Goal: Task Accomplishment & Management: Use online tool/utility

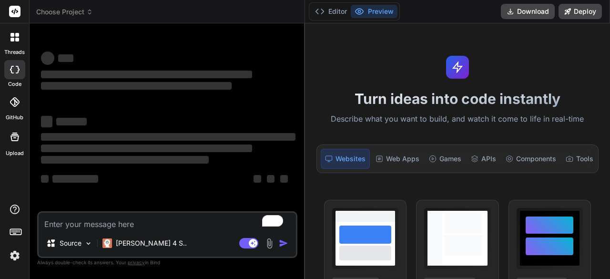
type textarea "x"
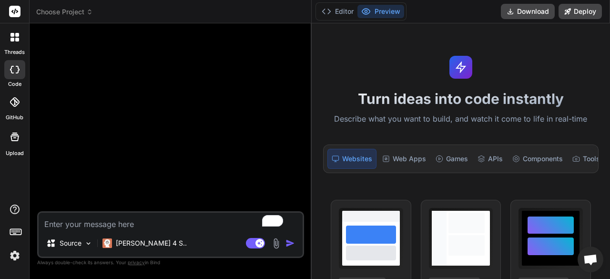
drag, startPoint x: 243, startPoint y: 114, endPoint x: 296, endPoint y: 120, distance: 53.7
click at [296, 120] on div "Bind AI Web Search Created with Pixso. Code Generator Source Claude 4 S.. Agent…" at bounding box center [171, 150] width 282 height 255
click at [134, 224] on textarea "To enrich screen reader interactions, please activate Accessibility in Grammarl…" at bounding box center [171, 221] width 264 height 17
paste textarea "create "The AI Storyteller," a simple yet powerful web application. The front e…"
type textarea "create "The AI Storyteller," a simple yet powerful web application. The front e…"
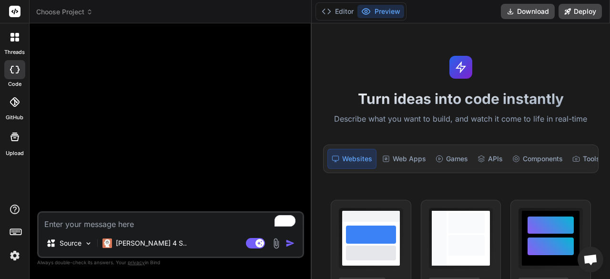
type textarea "x"
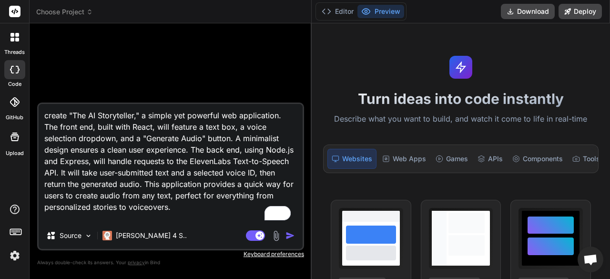
scroll to position [81, 0]
type textarea "create "The AI Storyteller," a simple yet powerful web application. The front e…"
type textarea "x"
type textarea "create "The AI Storyteller," a simple yet powerful web application. The front e…"
type textarea "x"
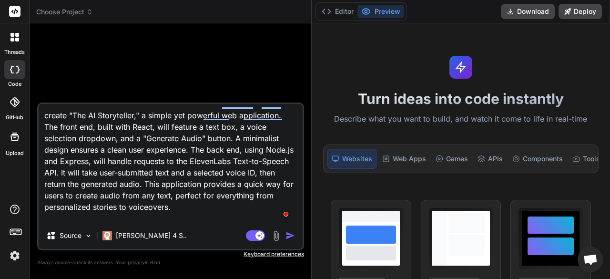
scroll to position [59, 0]
type textarea "create "The AI Storyteller," a simple yet powerful web application. The front e…"
type textarea "x"
type textarea "create "The AI Storyteller," a simple yet powerful web application. The front e…"
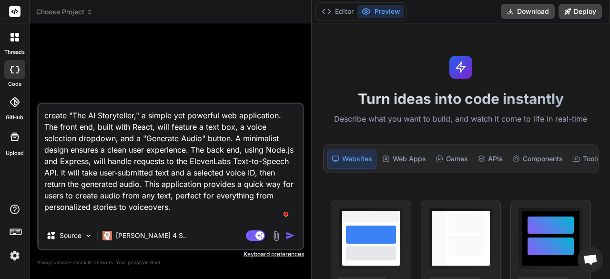
type textarea "x"
type textarea "create "The AI Storyteller," a simple yet powerful web application. The front e…"
type textarea "x"
type textarea "create "The AI Storyteller," a simple yet powerful web application. The front e…"
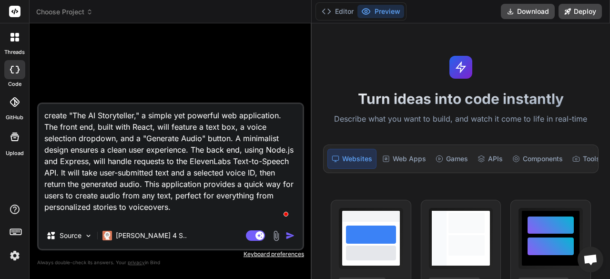
type textarea "x"
type textarea "create "The AI Storyteller," a simple yet powerful web application. The front e…"
type textarea "x"
type textarea "create "The AI Storyteller," a simple yet powerful web application. The front e…"
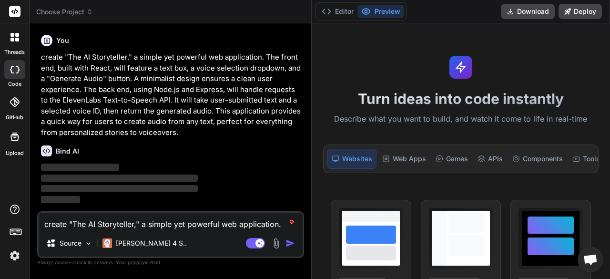
type textarea "x"
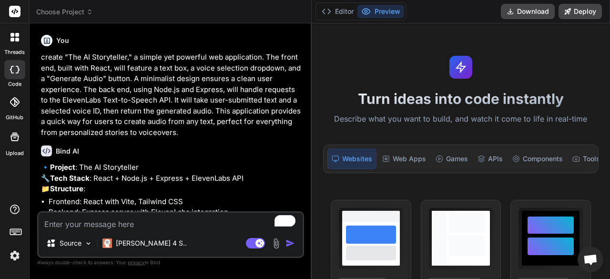
type textarea "x"
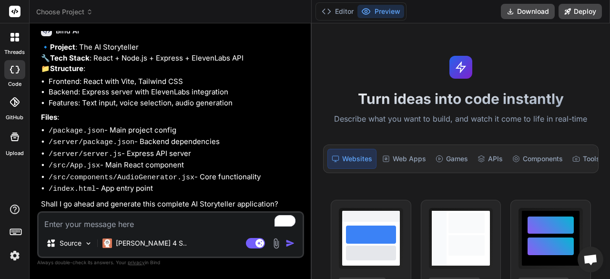
click at [223, 226] on textarea "To enrich screen reader interactions, please activate Accessibility in Grammarl…" at bounding box center [171, 221] width 264 height 17
type textarea "G"
type textarea "x"
type textarea "Go"
type textarea "x"
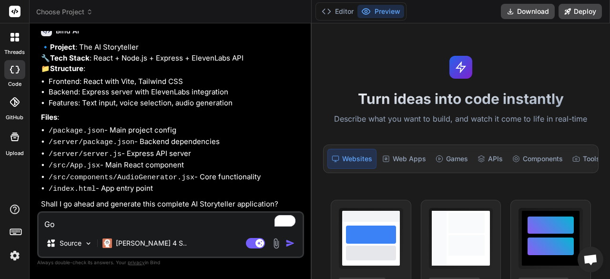
type textarea "Go"
type textarea "x"
type textarea "Go a"
type textarea "x"
type textarea "Go ah"
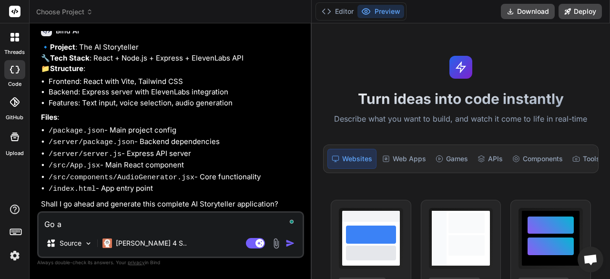
type textarea "x"
type textarea "Go ahe"
type textarea "x"
type textarea "Go ahea"
type textarea "x"
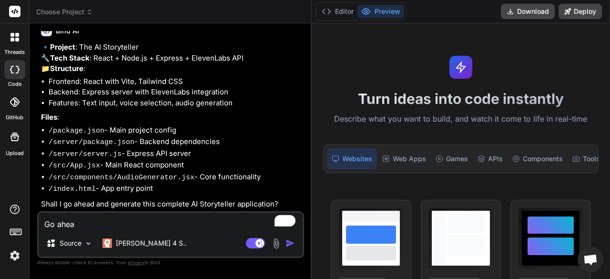
type textarea "Go aheaf"
type textarea "x"
type textarea "Go ahea"
type textarea "x"
type textarea "Go aheaf"
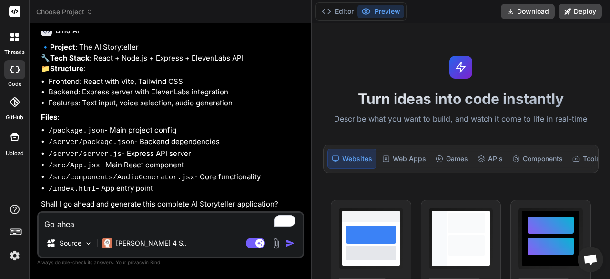
type textarea "x"
type textarea "Go ahea"
type textarea "x"
type textarea "Go ahead"
type textarea "x"
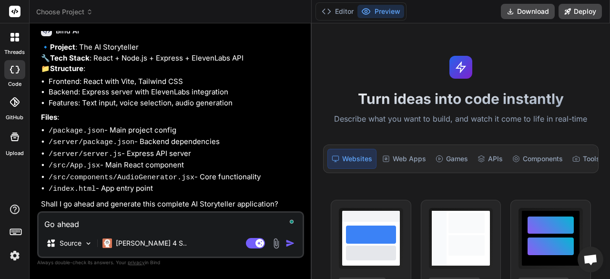
type textarea "Go ahead."
type textarea "x"
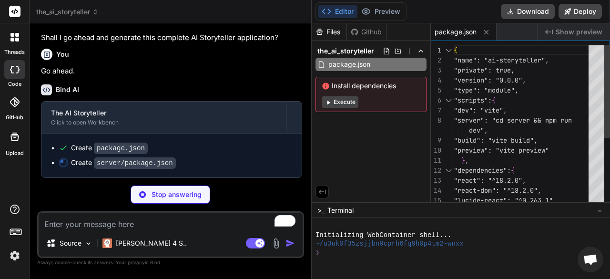
type textarea "x"
type textarea ""cors": "^2.8.5", "node-fetch": "^3.3.2" } }"
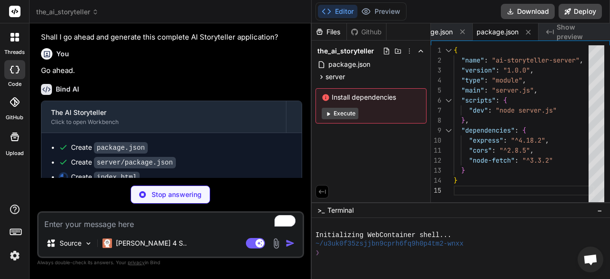
type textarea "x"
type textarea "</head> <body> <div id="root"></div> <script type="module" src="/src/main.jsx">…"
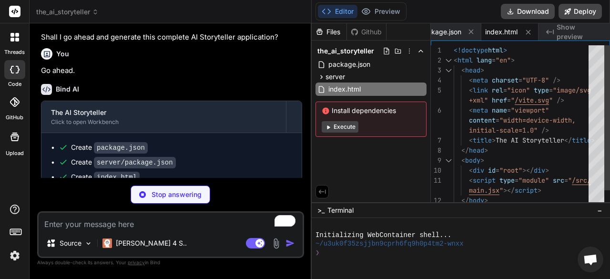
type textarea "x"
type textarea "</React.StrictMode>, )"
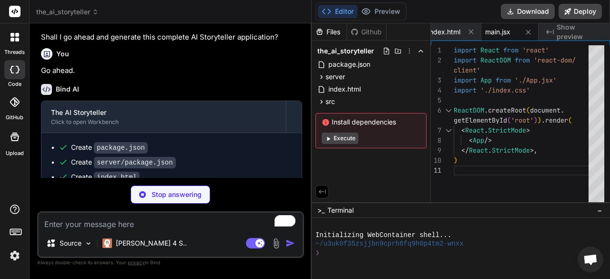
type textarea "x"
type textarea "Sans', 'Droid Sans', 'Helvetica Neue', sans-serif; -webkit-font-smoothing: anti…"
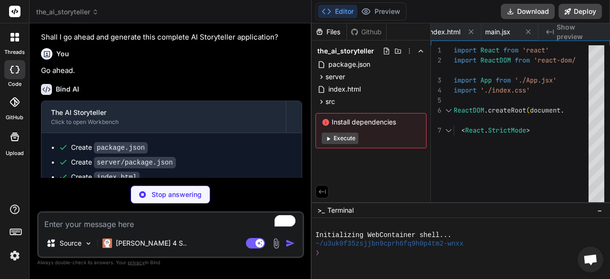
type textarea "x"
type textarea "</footer> </div> </div> ); } export default App;"
type textarea "x"
type textarea "res.json({ status: 'OK', message: 'AI Storyteller API is running' }); }); app.l…"
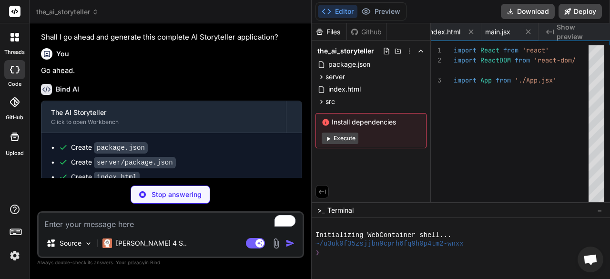
type textarea "x"
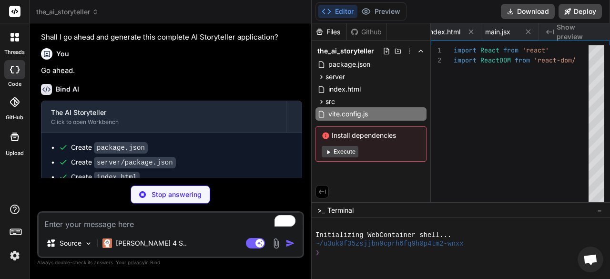
type textarea "x"
type textarea "plugins: [], }"
type textarea "x"
type textarea "export default { plugins: { tailwindcss: {}, autoprefixer: {}, }, }"
type textarea "x"
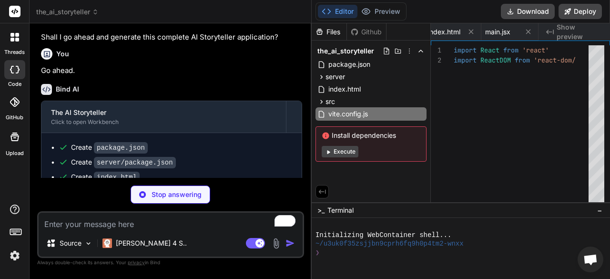
type textarea "VITE_ELEVENLABS_API_KEY=your_elevenlabs_api_key_here"
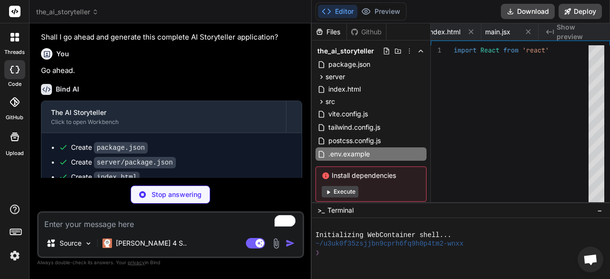
type textarea "x"
type textarea "- Frontend: React, Vite, Tailwind CSS, Lucide React - Backend: Node.js, Express…"
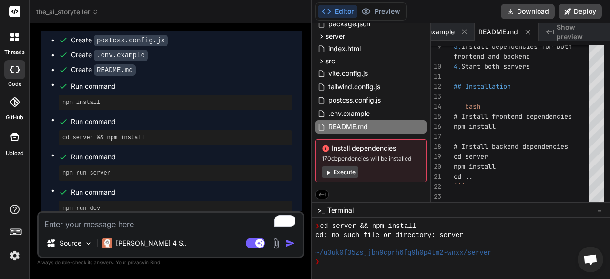
scroll to position [365, 0]
click at [348, 169] on button "Execute" at bounding box center [340, 171] width 37 height 11
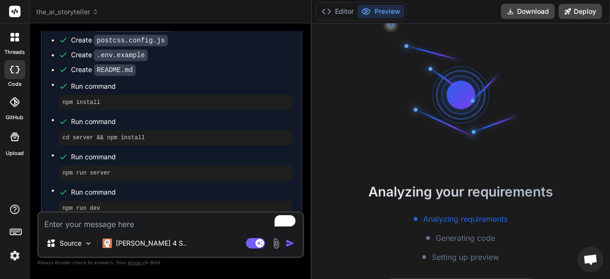
scroll to position [143, 0]
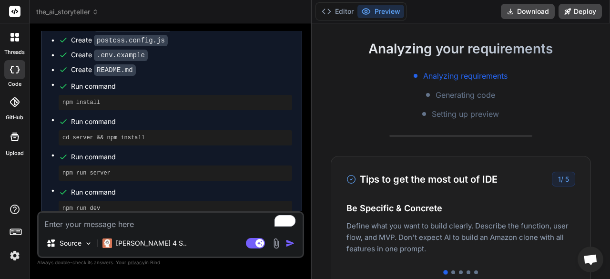
click at [489, 97] on span "Generating code" at bounding box center [466, 94] width 60 height 11
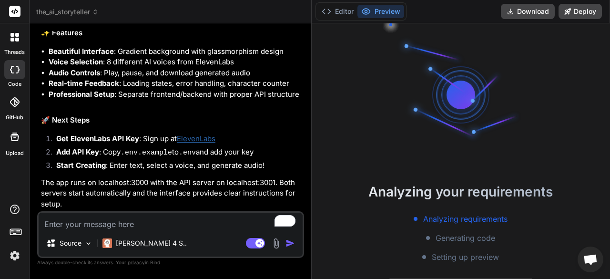
scroll to position [48, 0]
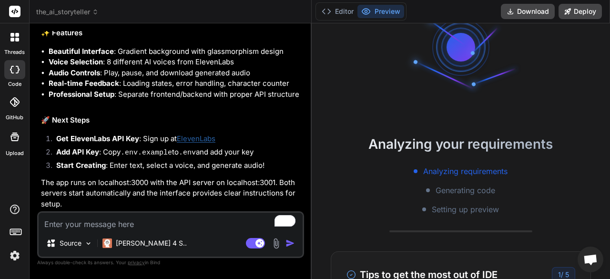
type textarea "x"
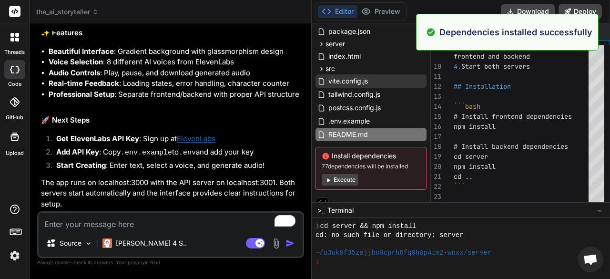
scroll to position [525, 0]
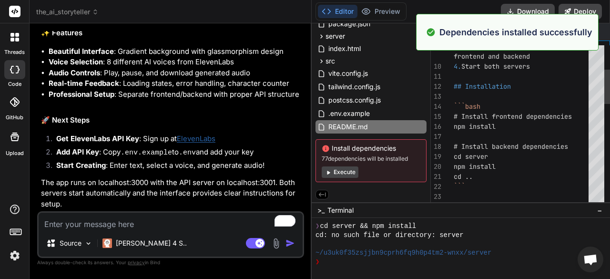
type textarea "# Install backend dependencies cd server npm install cd .. ``` ## Environment V…"
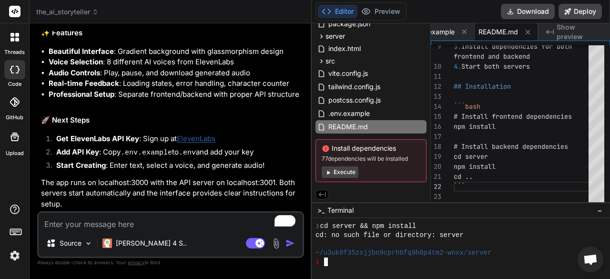
scroll to position [525, 0]
click at [177, 220] on textarea "To enrich screen reader interactions, please activate Accessibility in Grammarl…" at bounding box center [171, 221] width 264 height 17
type textarea "T"
type textarea "x"
type textarea "Th"
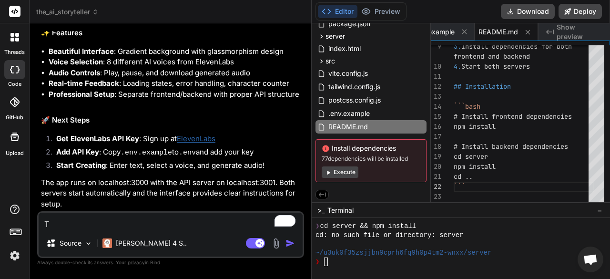
type textarea "x"
type textarea "The"
type textarea "x"
type textarea "Ther"
type textarea "x"
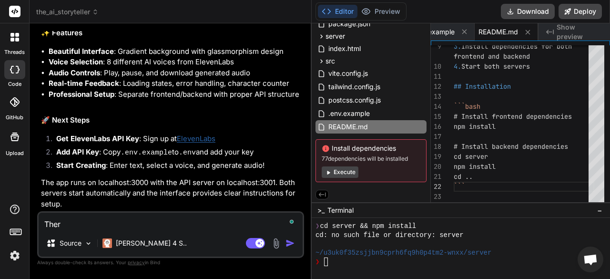
type textarea "There"
type textarea "x"
type textarea "There"
type textarea "x"
type textarea "There s"
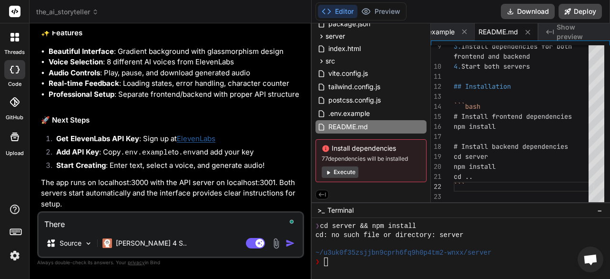
type textarea "x"
type textarea "There se"
type textarea "x"
type textarea "There see"
type textarea "x"
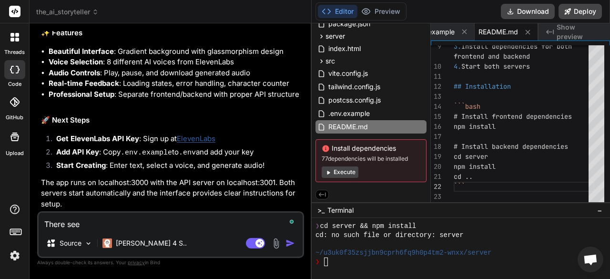
type textarea "There seem"
type textarea "x"
type textarea "There seems"
type textarea "x"
type textarea "There seems"
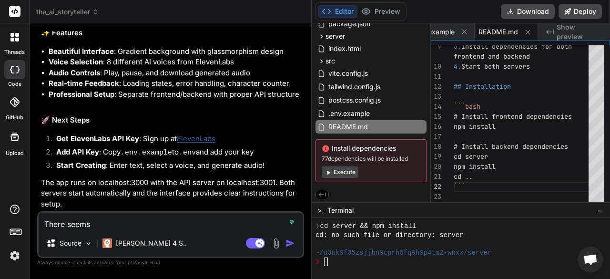
type textarea "x"
type textarea "There seems t"
type textarea "x"
type textarea "There seems to"
type textarea "x"
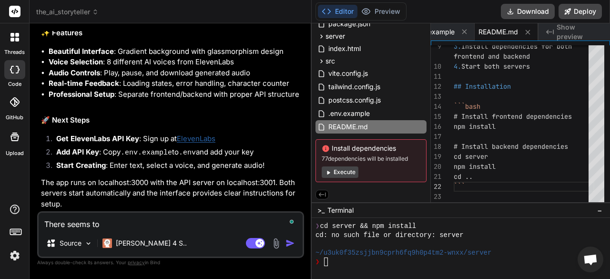
type textarea "There seems to"
type textarea "x"
type textarea "There seems to b"
type textarea "x"
type textarea "There seems to be"
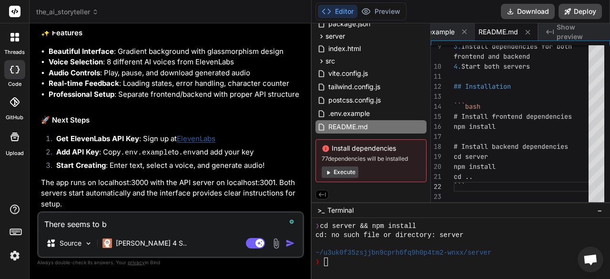
type textarea "x"
type textarea "There seems to be"
type textarea "x"
type textarea "There seems to be a"
type textarea "x"
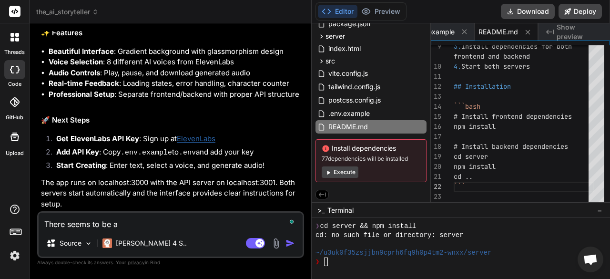
type textarea "There seems to be an"
type textarea "x"
type textarea "There seems to be an"
type textarea "x"
type textarea "There seems to be an e"
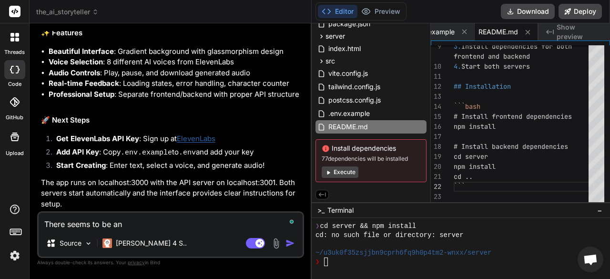
type textarea "x"
type textarea "There seems to be an er"
type textarea "x"
type textarea "There seems to be an err"
type textarea "x"
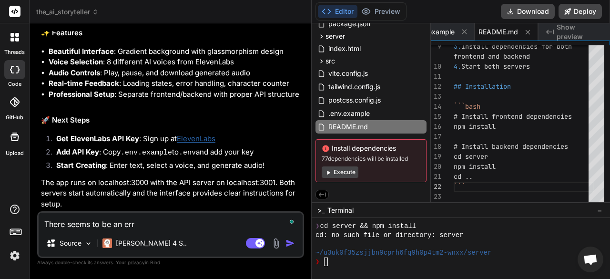
type textarea "There seems to be an erro"
type textarea "x"
type textarea "There seems to be an error"
type textarea "x"
type textarea "There seems to be an error,"
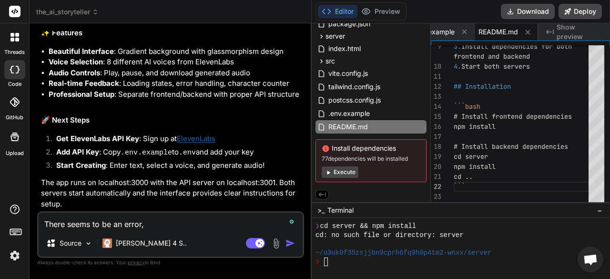
type textarea "x"
type textarea "There seems to be an error,"
type textarea "x"
type textarea "There seems to be an error, f"
type textarea "x"
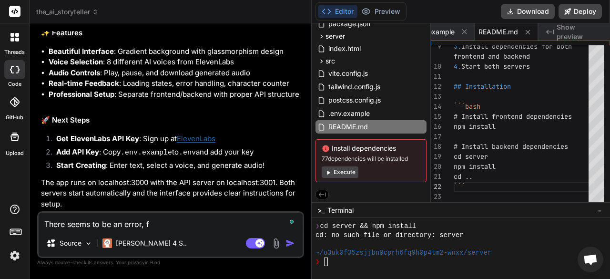
type textarea "There seems to be an error, fi"
type textarea "x"
type textarea "There seems to be an error, fix"
type textarea "x"
type textarea "There seems to be an error, fix"
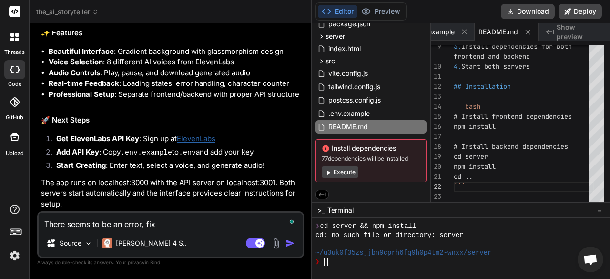
type textarea "x"
type textarea "There seems to be an error, fix i"
type textarea "x"
type textarea "There seems to be an error, fix it"
type textarea "x"
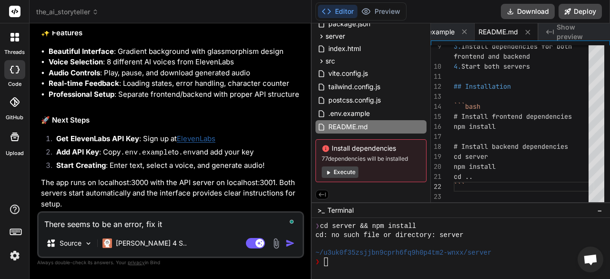
type textarea "There seems to be an error, fix it."
type textarea "x"
type textarea "There seems to be an error, fix it."
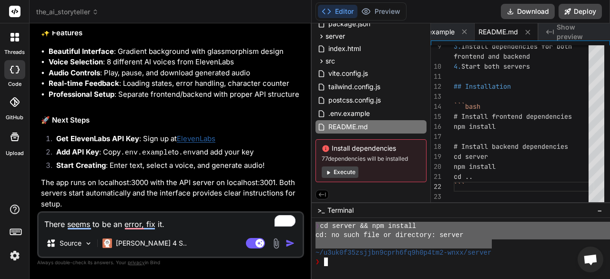
drag, startPoint x: 490, startPoint y: 240, endPoint x: 307, endPoint y: 230, distance: 183.7
click at [307, 230] on div "threads code GitHub Upload the_ai_storyteller Created with Pixso. Bind AI Web S…" at bounding box center [305, 139] width 610 height 279
click at [314, 234] on div at bounding box center [461, 248] width 298 height 61
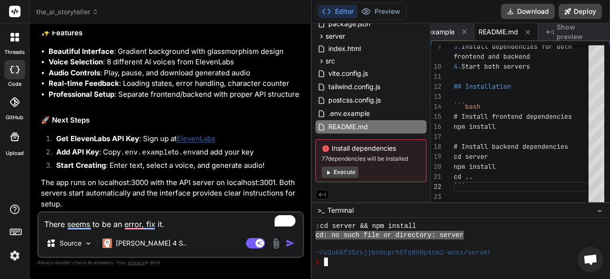
drag, startPoint x: 314, startPoint y: 234, endPoint x: 458, endPoint y: 232, distance: 143.9
click at [458, 232] on div "```````````````````````````````` mmmmmmmmmmmmmmmmmmmmmmmmmmmmmmmm ❯ cd server &…" at bounding box center [461, 248] width 298 height 61
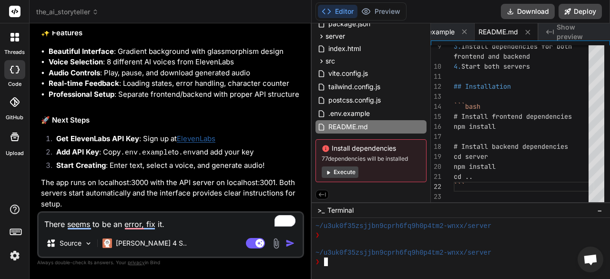
click at [196, 223] on textarea "There seems to be an error, fix it." at bounding box center [171, 221] width 264 height 17
type textarea "x"
type textarea "There seems to be an error, fix it."
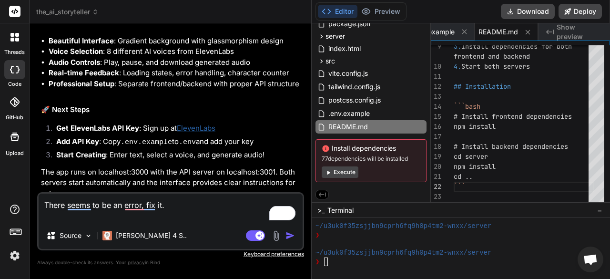
type textarea "x"
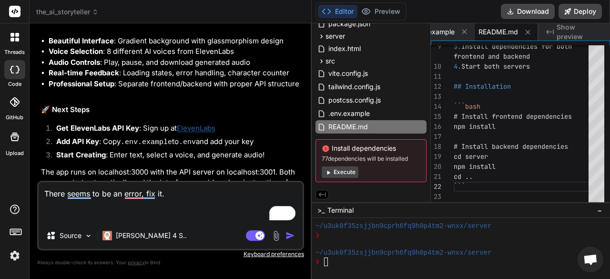
paste textarea "create "The AI Storyteller," a simple yet powerful web application. The front e…"
type textarea "There seems to be an error, fix it. create "The AI Storyteller," a simple yet p…"
type textarea "x"
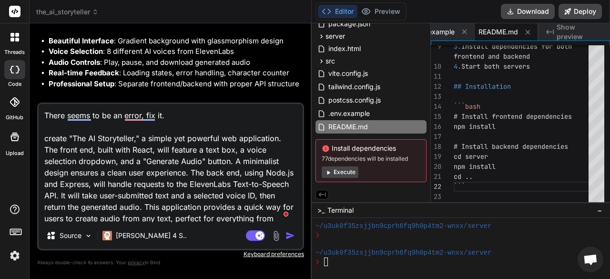
scroll to position [103, 0]
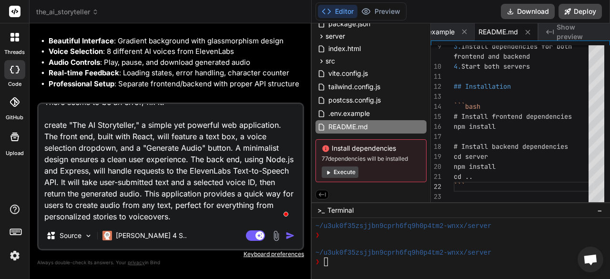
type textarea "There seems to be an error, fix it. create "The AI Storyteller," a simple yet p…"
type textarea "x"
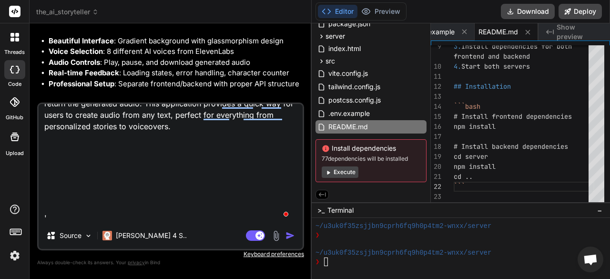
type textarea "There seems to be an error, fix it. create "The AI Storyteller," a simple yet p…"
type textarea "x"
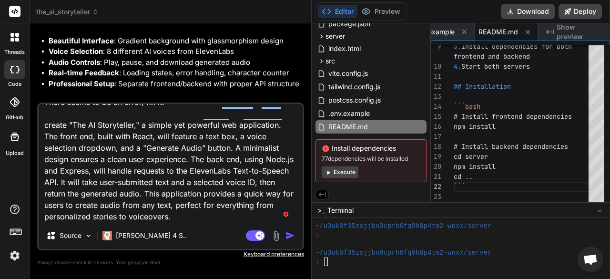
type textarea "There seems to be an error, fix it."
type textarea "x"
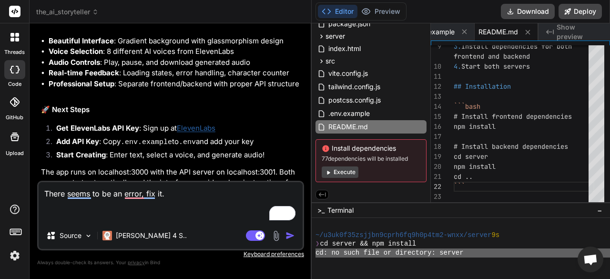
scroll to position [578, 0]
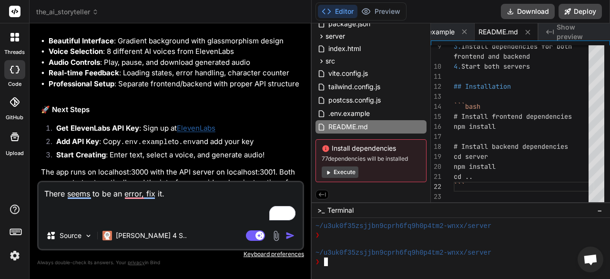
click at [72, 209] on textarea "There seems to be an error, fix it." at bounding box center [171, 202] width 264 height 40
paste textarea "create "The AI Storyteller," a simple yet powerful web application. The front e…"
type textarea "There seems to be an error, fix it. create "The AI Storyteller," a simple yet p…"
type textarea "x"
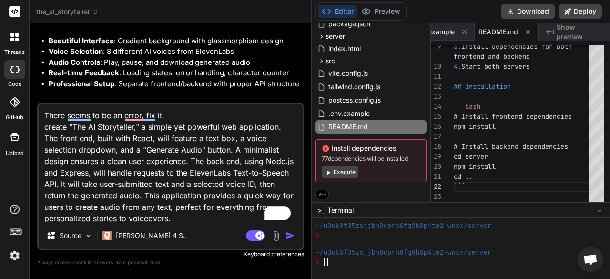
scroll to position [92, 0]
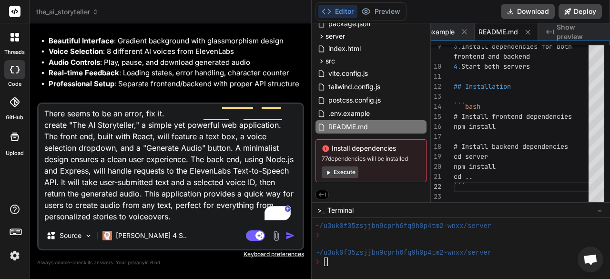
type textarea "There seems to be an error, fix it. create "The AI Storyteller," a simple yet p…"
type textarea "x"
type textarea "There seems to be an error, fix it. create "The AI Storyteller," a simple yet p…"
type textarea "x"
type textarea "There seems to be an error, fix it. create "The AI Storyteller," a simple yet p…"
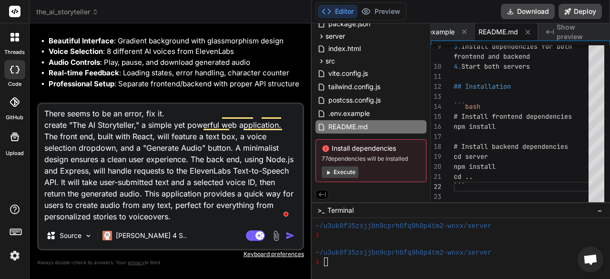
type textarea "x"
type textarea "There seems to be an error, fix it. create "The AI Storyteller," a simple yet p…"
type textarea "x"
type textarea "There seems to be an error, fix it. create "The AI Storyteller," a simple yet p…"
type textarea "x"
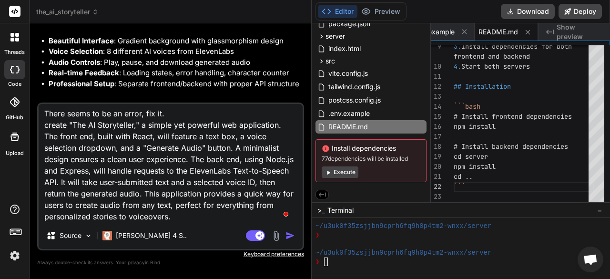
type textarea "There seems to be an error, fix it. create "The AI Storyteller," a simple yet p…"
type textarea "x"
type textarea "There seems to be an error, fix it. create "The AI Storyteller," a simple yet p…"
type textarea "x"
type textarea "There seems to be an error, fix it. create "The AI Storyteller," a simple yet p…"
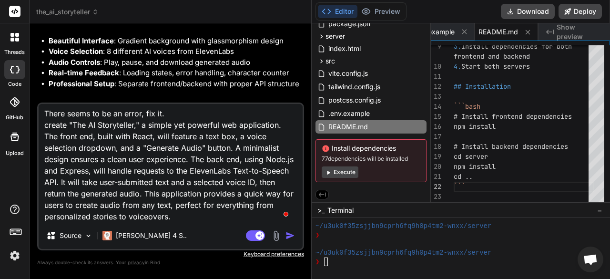
type textarea "x"
type textarea "There seems to be an error, fix it. create "The AI Storyteller," a simple yet p…"
type textarea "x"
type textarea "There seems to be an error, fix it. create "The AI Storyteller," a simple yet p…"
type textarea "x"
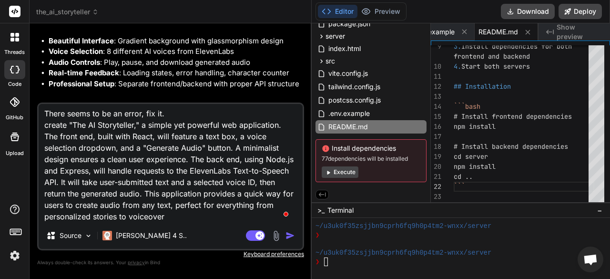
type textarea "There seems to be an error, fix it. create "The AI Storyteller," a simple yet p…"
type textarea "x"
type textarea "There seems to be an error, fix it. create "The AI Storyteller," a simple yet p…"
type textarea "x"
type textarea "There seems to be an error, fix it. create "The AI Storyteller," a simple yet p…"
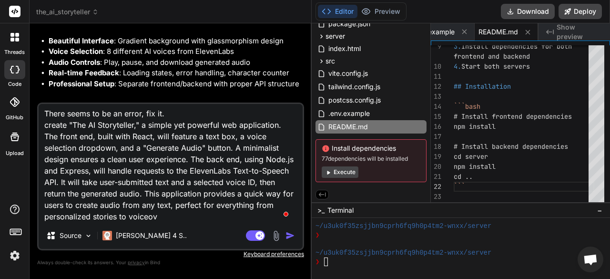
type textarea "x"
type textarea "There seems to be an error, fix it. create "The AI Storyteller," a simple yet p…"
type textarea "x"
type textarea "There seems to be an error, fix it. create "The AI Storyteller," a simple yet p…"
type textarea "x"
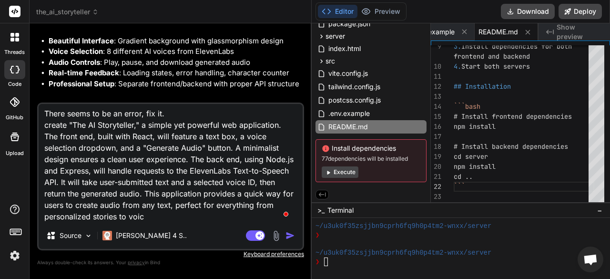
type textarea "There seems to be an error, fix it. create "The AI Storyteller," a simple yet p…"
type textarea "x"
type textarea "There seems to be an error, fix it. create "The AI Storyteller," a simple yet p…"
type textarea "x"
type textarea "There seems to be an error, fix it. create "The AI Storyteller," a simple yet p…"
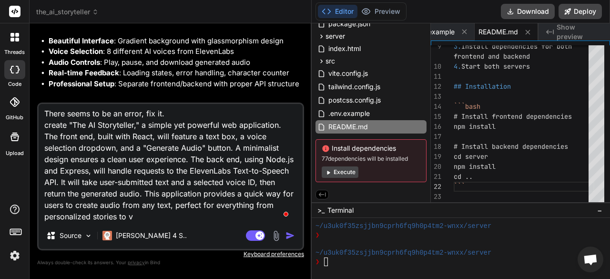
type textarea "x"
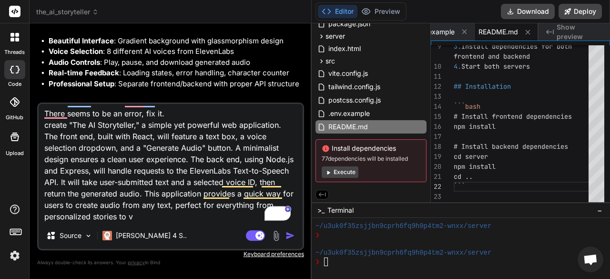
type textarea "There seems to be an error, fix it. create "The AI Storyteller," a simple yet p…"
type textarea "x"
type textarea "There seems to be an error, fix it. create "The AI Storyteller," a simple yet p…"
type textarea "x"
type textarea "There seems to be an error, fix it. create "The AI Storyteller," a simple yet p…"
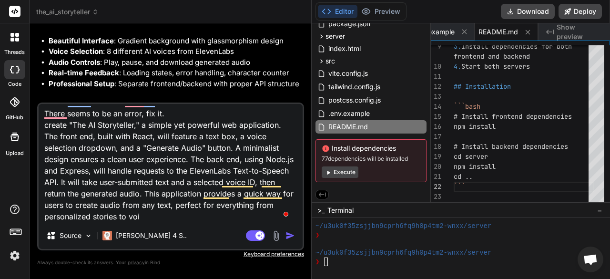
type textarea "x"
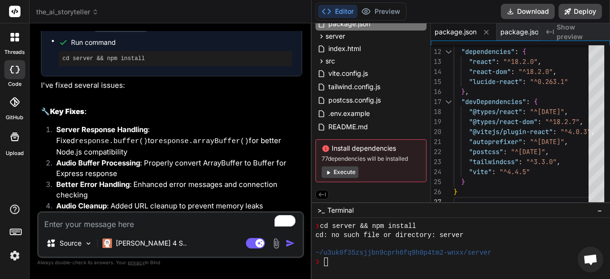
scroll to position [1227, 0]
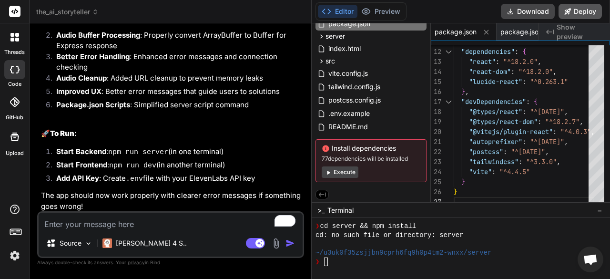
click at [590, 12] on button "Deploy" at bounding box center [579, 11] width 43 height 15
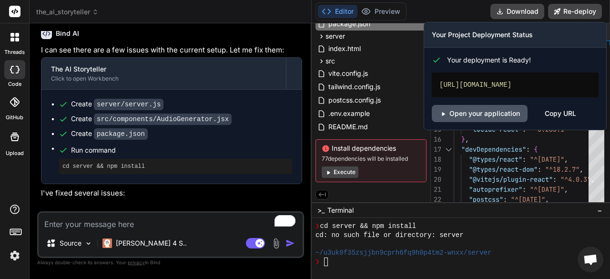
click at [510, 113] on link "Open your application" at bounding box center [480, 113] width 96 height 17
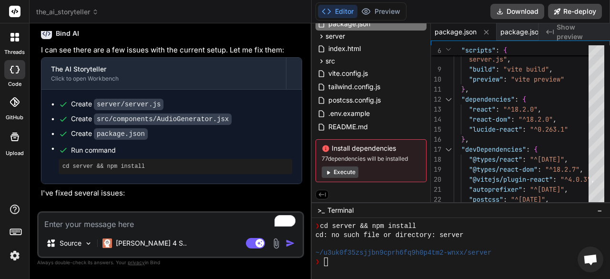
click at [213, 226] on textarea "To enrich screen reader interactions, please activate Accessibility in Grammarl…" at bounding box center [171, 221] width 264 height 17
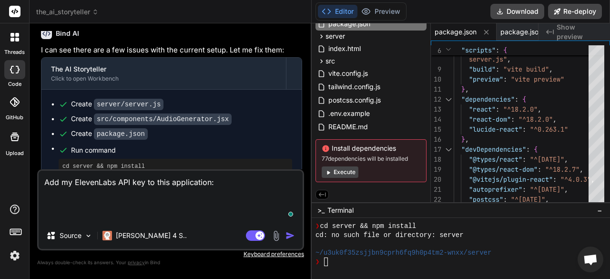
paste textarea "sk_ad439c0cf91efdbbf2b3811ae88ca6ad5e5d091c2b9f0d27"
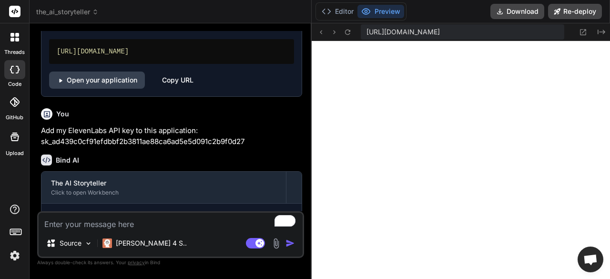
scroll to position [1642, 0]
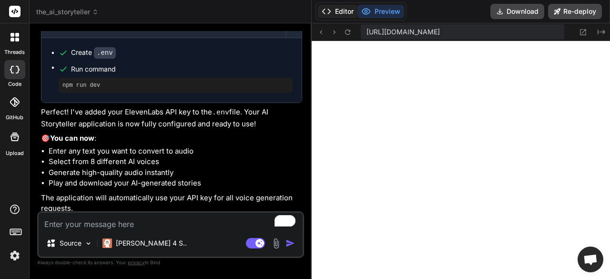
click at [338, 14] on button "Editor" at bounding box center [338, 11] width 40 height 13
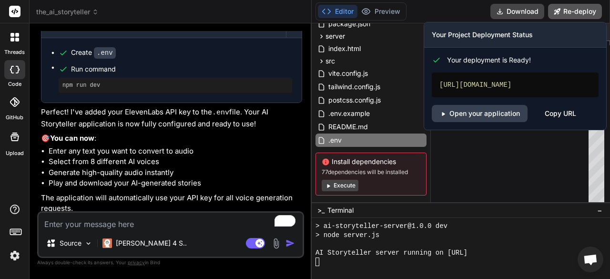
click at [572, 12] on button "Re-deploy" at bounding box center [575, 11] width 54 height 15
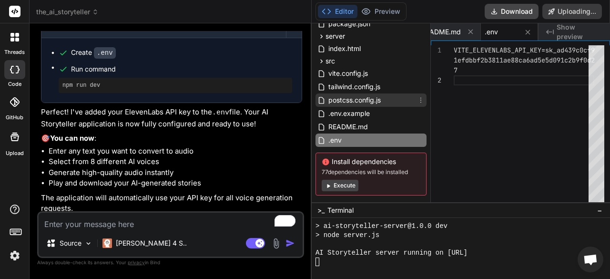
scroll to position [54, 0]
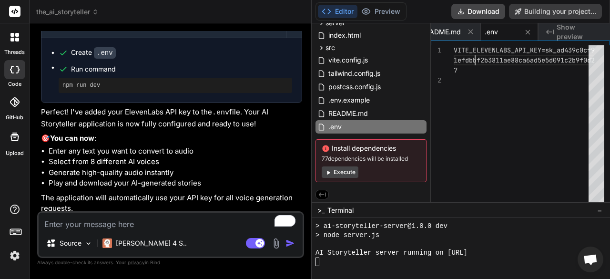
click at [476, 59] on div "VITE_ELEVENLABS_API_KEY=sk_ad439c0cf9 1efdbbf2b3811ae88ca6ad5e5d091c2b9f0d2 7" at bounding box center [524, 126] width 141 height 162
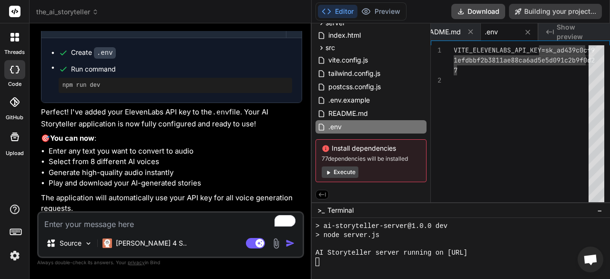
click at [476, 85] on div "VITE_ELEVENLABS_API_KEY=sk_ad439c0cf9 1efdbbf2b3811ae88ca6ad5e5d091c2b9f0d2 7" at bounding box center [524, 126] width 141 height 162
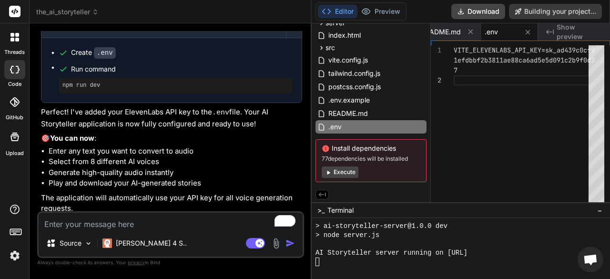
click at [472, 127] on div "VITE_ELEVENLABS_API_KEY=sk_ad439c0cf9 1efdbbf2b3811ae88ca6ad5e5d091c2b9f0d2 7" at bounding box center [524, 126] width 141 height 162
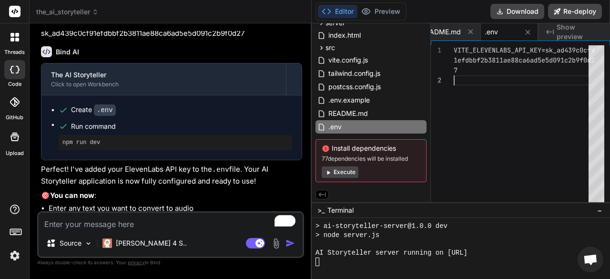
scroll to position [1642, 0]
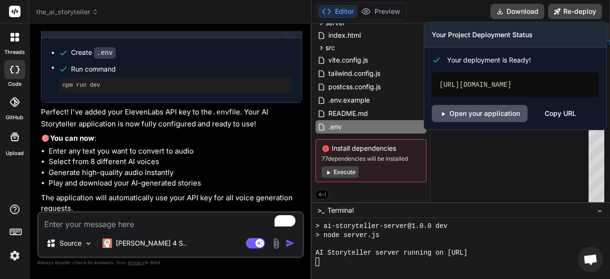
click at [472, 115] on link "Open your application" at bounding box center [480, 113] width 96 height 17
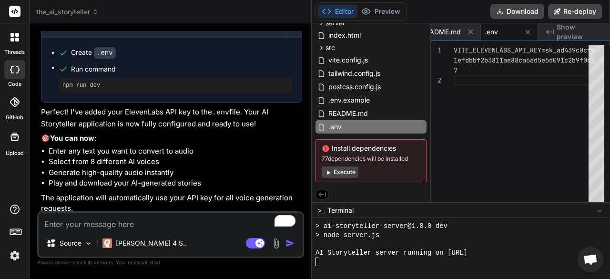
click at [375, 1] on div "Editor Preview Download Re-deploy" at bounding box center [461, 11] width 298 height 23
click at [377, 12] on button "Preview" at bounding box center [380, 11] width 47 height 13
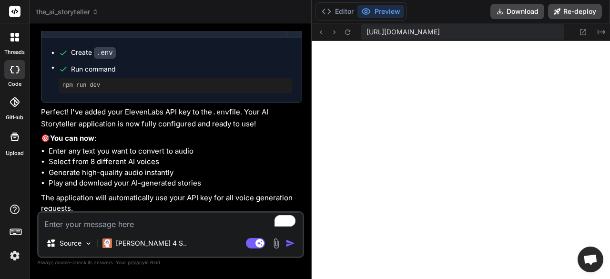
click at [231, 237] on div "Source Claude 4 S.." at bounding box center [171, 244] width 264 height 23
click at [340, 12] on button "Editor" at bounding box center [338, 11] width 40 height 13
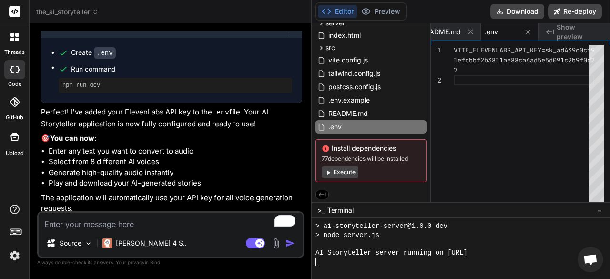
drag, startPoint x: 312, startPoint y: 134, endPoint x: 350, endPoint y: 143, distance: 39.3
click at [350, 143] on div "the_ai_storyteller package.json server package.json server.js index.html src ma…" at bounding box center [371, 86] width 119 height 199
click at [213, 226] on textarea "To enrich screen reader interactions, please activate Accessibility in Grammarl…" at bounding box center [171, 221] width 264 height 17
paste textarea "Cannot connect to server. Please ensure the backend server is running on port 3…"
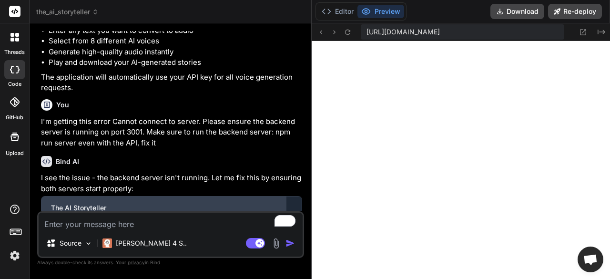
scroll to position [1968, 0]
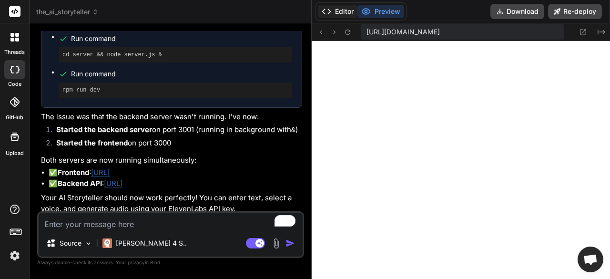
click at [337, 9] on button "Editor" at bounding box center [338, 11] width 40 height 13
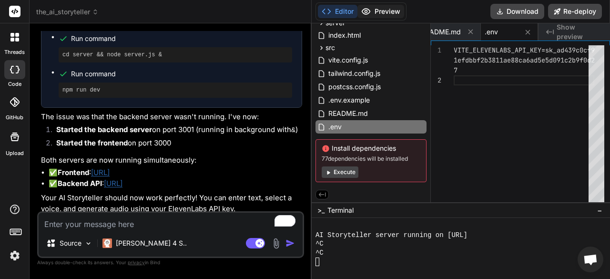
click at [382, 10] on button "Preview" at bounding box center [380, 11] width 47 height 13
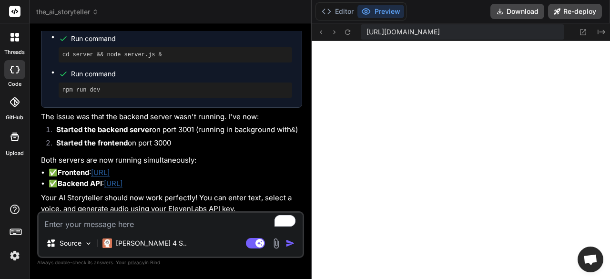
click at [140, 162] on div "I see the issue - the backend server isn't running. Let me fix this by ensuring…" at bounding box center [171, 90] width 261 height 247
click at [110, 168] on link "[URL]" at bounding box center [100, 172] width 19 height 9
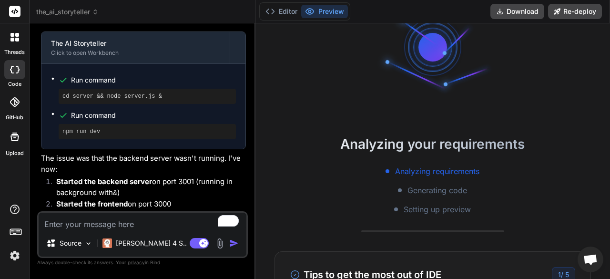
scroll to position [2058, 0]
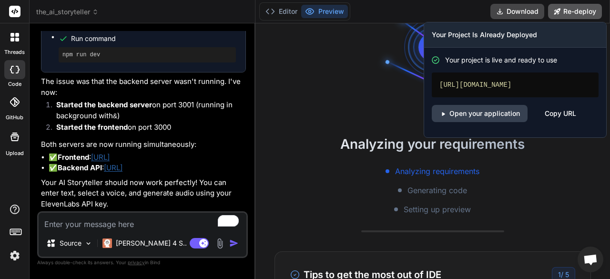
click at [565, 11] on button "Re-deploy" at bounding box center [575, 11] width 54 height 15
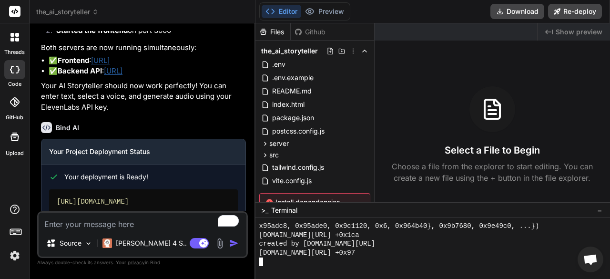
scroll to position [2198, 0]
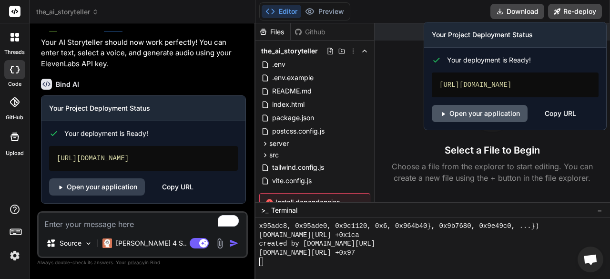
click at [519, 116] on link "Open your application" at bounding box center [480, 113] width 96 height 17
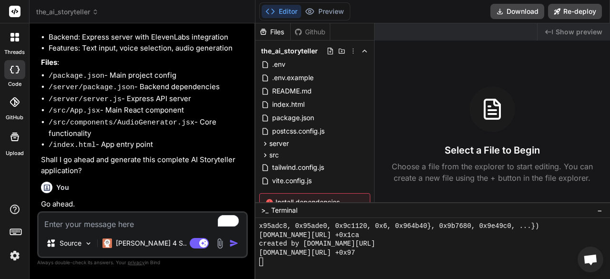
scroll to position [0, 0]
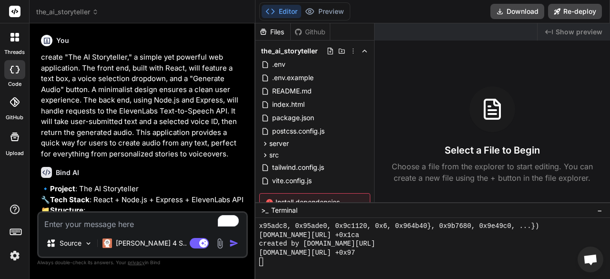
click at [122, 99] on p "create "The AI Storyteller," a simple yet powerful web application. The front e…" at bounding box center [143, 105] width 205 height 107
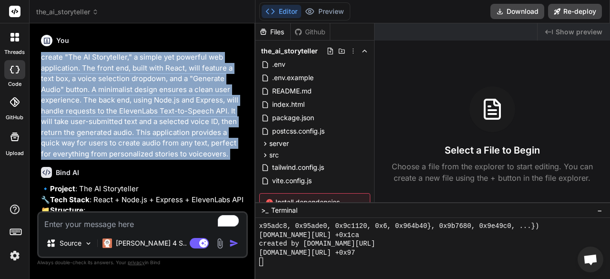
click at [122, 99] on p "create "The AI Storyteller," a simple yet powerful web application. The front e…" at bounding box center [143, 105] width 205 height 107
copy div "create "The AI Storyteller," a simple yet powerful web application. The front e…"
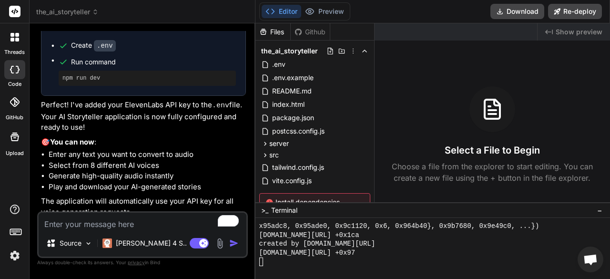
scroll to position [1477, 0]
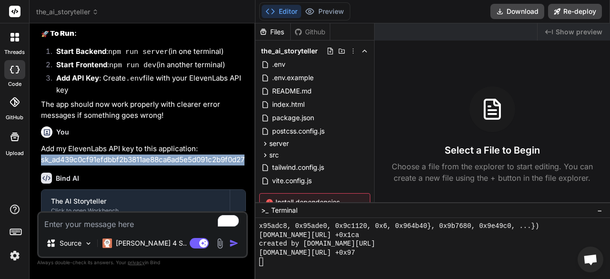
drag, startPoint x: 42, startPoint y: 166, endPoint x: 55, endPoint y: 178, distance: 17.2
click at [55, 165] on p "Add my ElevenLabs API key to this application: sk_ad439c0cf91efdbbf2b3811ae88ca…" at bounding box center [143, 153] width 205 height 21
copy p "sk_ad439c0cf91efdbbf2b3811ae88ca6ad5e5d091c2b9f0d27"
click at [148, 159] on p "Add my ElevenLabs API key to this application: sk_ad439c0cf91efdbbf2b3811ae88ca…" at bounding box center [143, 153] width 205 height 21
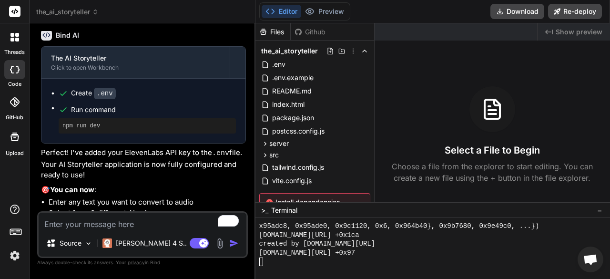
scroll to position [1525, 0]
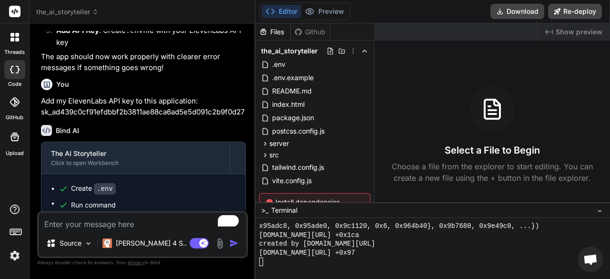
click at [81, 116] on p "Add my ElevenLabs API key to this application: sk_ad439c0cf91efdbbf2b3811ae88ca…" at bounding box center [143, 106] width 205 height 21
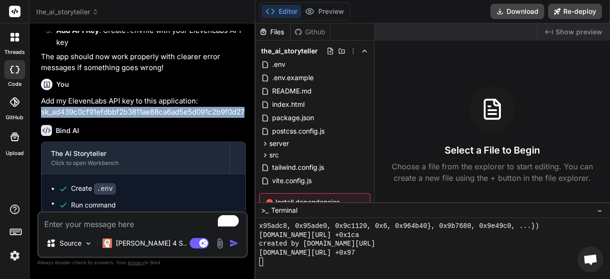
click at [81, 116] on p "Add my ElevenLabs API key to this application: sk_ad439c0cf91efdbbf2b3811ae88ca…" at bounding box center [143, 106] width 205 height 21
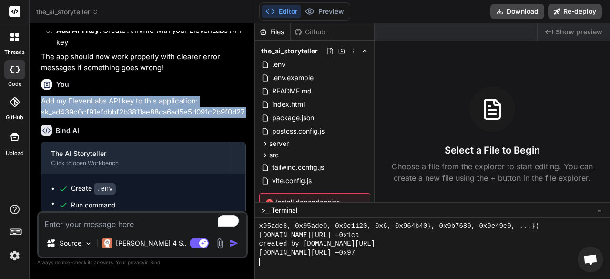
click at [81, 116] on p "Add my ElevenLabs API key to this application: sk_ad439c0cf91efdbbf2b3811ae88ca…" at bounding box center [143, 106] width 205 height 21
click at [81, 117] on p "Add my ElevenLabs API key to this application: sk_ad439c0cf91efdbbf2b3811ae88ca…" at bounding box center [143, 106] width 205 height 21
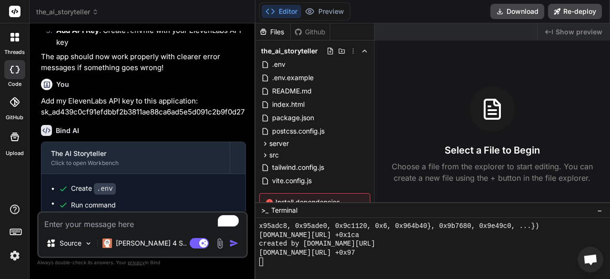
click at [73, 117] on p "Add my ElevenLabs API key to this application: sk_ad439c0cf91efdbbf2b3811ae88ca…" at bounding box center [143, 106] width 205 height 21
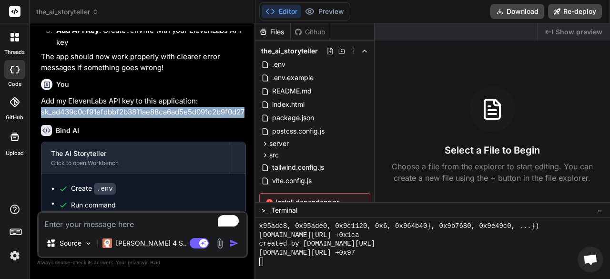
click at [73, 117] on p "Add my ElevenLabs API key to this application: sk_ad439c0cf91efdbbf2b3811ae88ca…" at bounding box center [143, 106] width 205 height 21
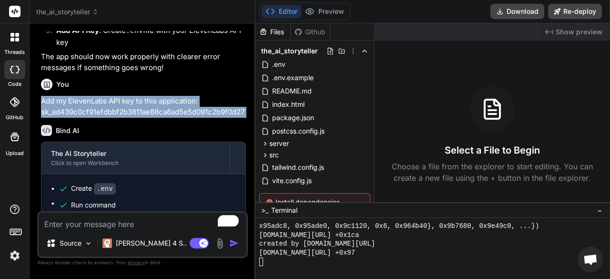
click at [73, 117] on p "Add my ElevenLabs API key to this application: sk_ad439c0cf91efdbbf2b3811ae88ca…" at bounding box center [143, 106] width 205 height 21
click at [51, 107] on p "Add my ElevenLabs API key to this application: sk_ad439c0cf91efdbbf2b3811ae88ca…" at bounding box center [143, 106] width 205 height 21
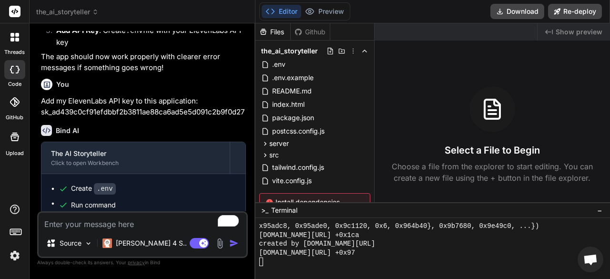
click at [60, 116] on p "Add my ElevenLabs API key to this application: sk_ad439c0cf91efdbbf2b3811ae88ca…" at bounding box center [143, 106] width 205 height 21
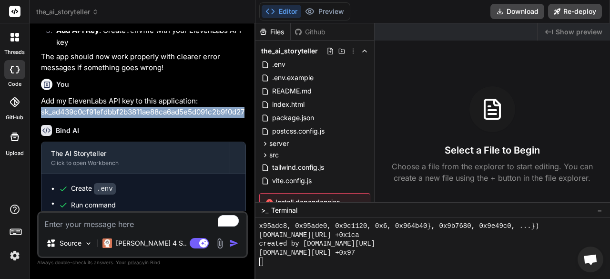
click at [60, 116] on p "Add my ElevenLabs API key to this application: sk_ad439c0cf91efdbbf2b3811ae88ca…" at bounding box center [143, 106] width 205 height 21
copy p "sk_ad439c0cf91efdbbf2b3811ae88ca6ad5e5d091c2b9f0d27"
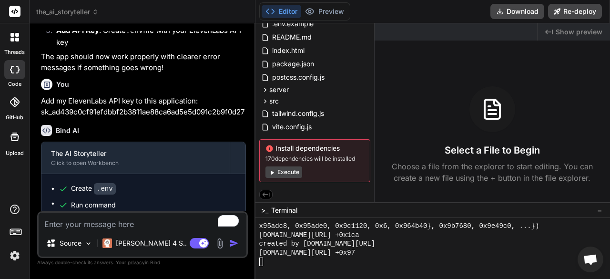
click at [226, 136] on div "Bind AI The AI Storyteller Click to open Workbench Create .env Run command npm …" at bounding box center [143, 238] width 205 height 243
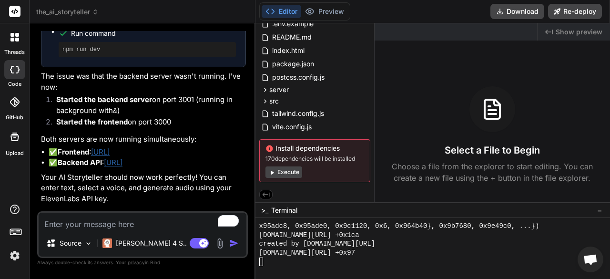
scroll to position [2198, 0]
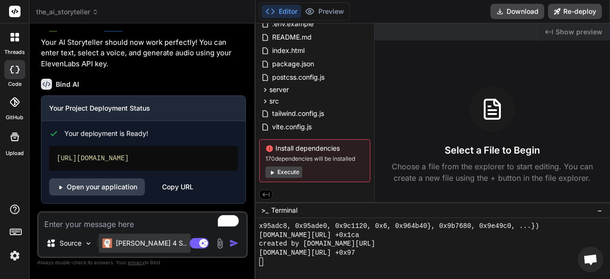
click at [143, 246] on p "[PERSON_NAME] 4 S.." at bounding box center [151, 243] width 71 height 10
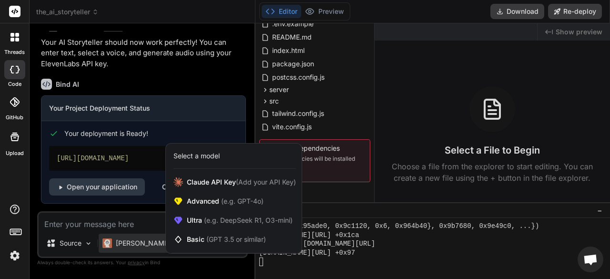
click at [130, 227] on div at bounding box center [305, 139] width 610 height 279
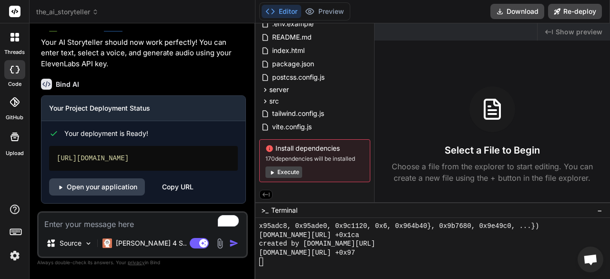
click at [130, 227] on textarea "To enrich screen reader interactions, please activate Accessibility in Grammarl…" at bounding box center [143, 221] width 208 height 17
click at [134, 244] on p "[PERSON_NAME] 4 S.." at bounding box center [151, 243] width 71 height 10
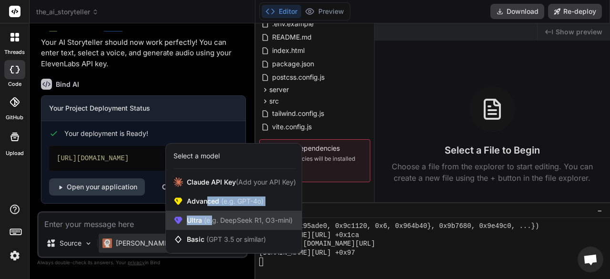
drag, startPoint x: 207, startPoint y: 203, endPoint x: 213, endPoint y: 225, distance: 23.5
click at [213, 225] on div "Claude API Key (Add your API Key) Advanced (e.g. GPT-4o) Ultra (e.g. DeepSeek R…" at bounding box center [234, 210] width 136 height 76
click at [213, 225] on div "Ultra (e.g. DeepSeek R1, O3-mini)" at bounding box center [234, 220] width 136 height 19
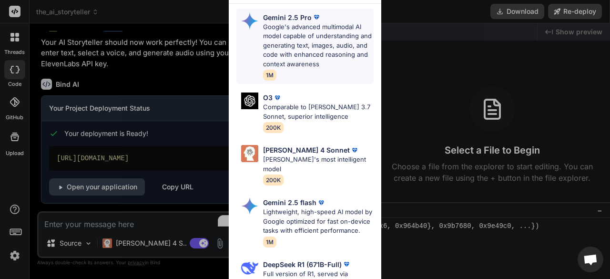
click at [297, 60] on p "Google's advanced multimodal AI model capable of understanding and generating t…" at bounding box center [318, 45] width 111 height 47
type textarea "x"
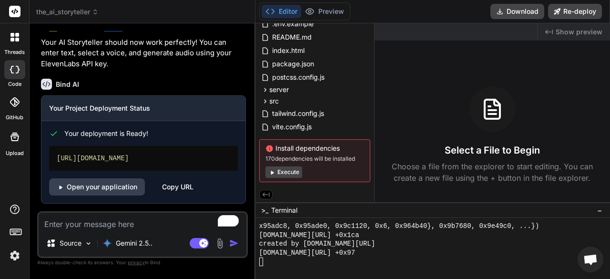
click at [189, 227] on textarea "To enrich screen reader interactions, please activate Accessibility in Grammarl…" at bounding box center [143, 221] width 208 height 17
type textarea "D"
type textarea "x"
type textarea "De"
type textarea "x"
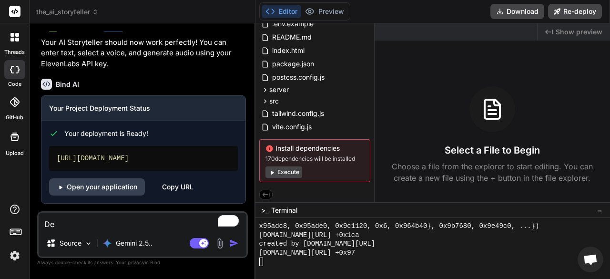
type textarea "Dep"
type textarea "x"
type textarea "Depl"
type textarea "x"
type textarea "Deplo"
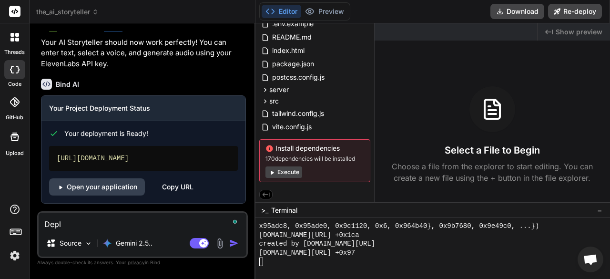
type textarea "x"
type textarea "Deploy"
type textarea "x"
type textarea "Deploy"
type textarea "x"
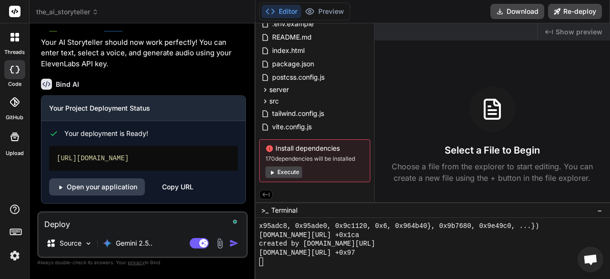
type textarea "Deploy t"
type textarea "x"
type textarea "Deploy th"
type textarea "x"
type textarea "Deploy thu"
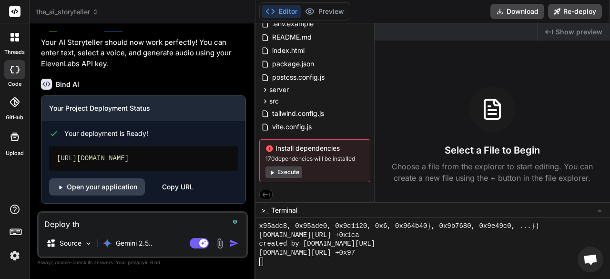
type textarea "x"
type textarea "Deploy thus"
type textarea "x"
type textarea "Deploy thus"
type textarea "x"
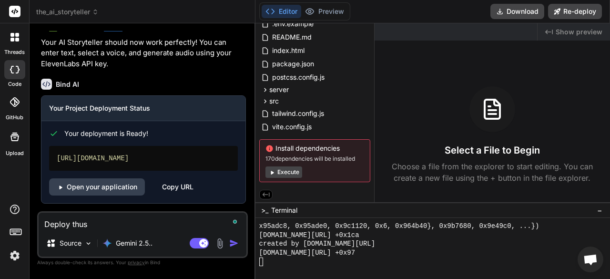
type textarea "Deploy thus"
type textarea "x"
type textarea "Deploy thu"
type textarea "x"
type textarea "Deploy th"
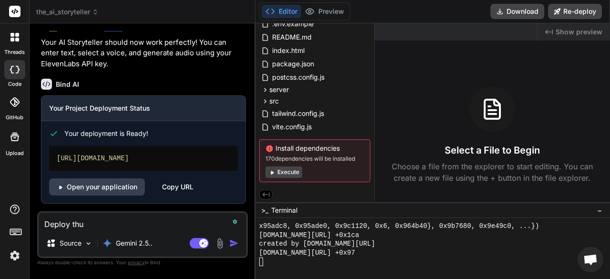
type textarea "x"
type textarea "Deploy thi"
type textarea "x"
type textarea "Deploy this"
type textarea "x"
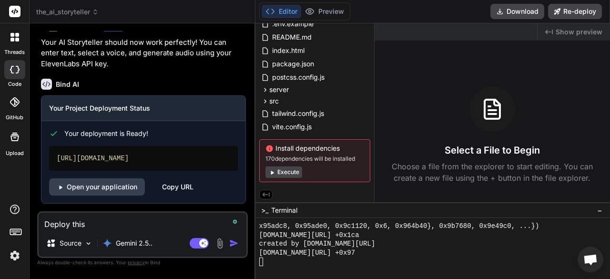
type textarea "Deploy this"
type textarea "x"
type textarea "Deploy this p"
type textarea "x"
type textarea "Deploy this pr"
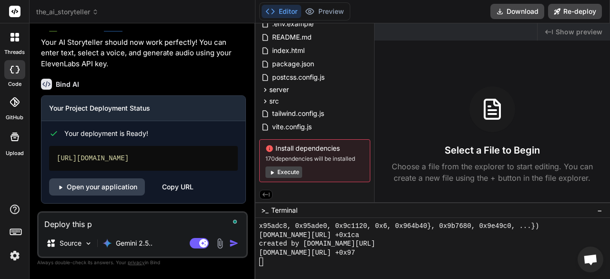
type textarea "x"
type textarea "Deploy this pro"
type textarea "x"
type textarea "Deploy this proj"
type textarea "x"
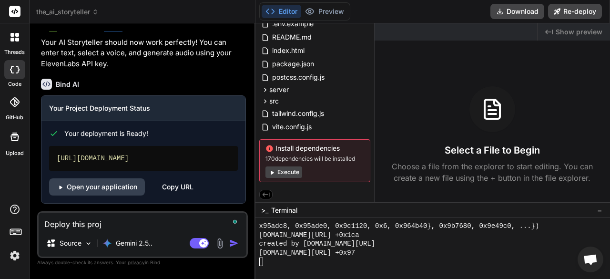
type textarea "Deploy this proje"
type textarea "x"
type textarea "Deploy this projec"
type textarea "x"
type textarea "Deploy this project"
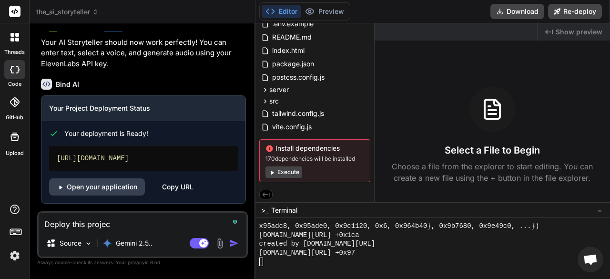
type textarea "x"
type textarea "Deploy this project:"
type textarea "x"
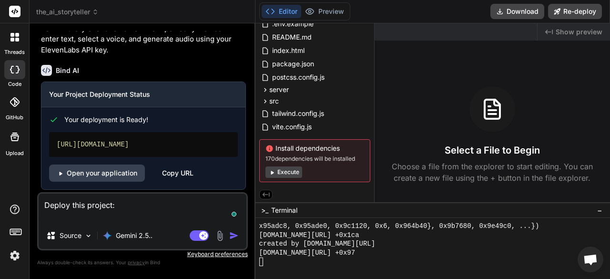
type textarea "Deploy this project:"
type textarea "x"
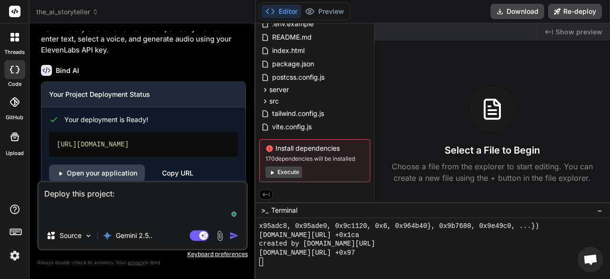
paste textarea "<!LOREMIP dolo> <sita cons="ad"> <elit> <sedd eiusmod="tem-7" /> <inci utla="et…"
type textarea "Loremi dolo sitamet: <!CONSECT adip> <elit sedd="ei"> <temp> <inci utlabor="etd…"
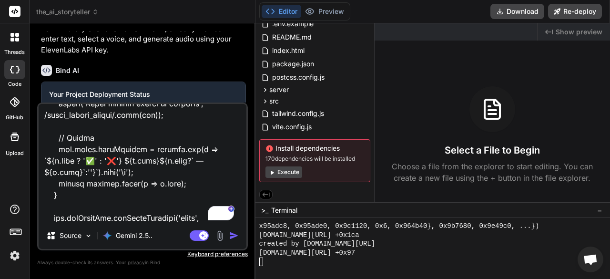
type textarea "x"
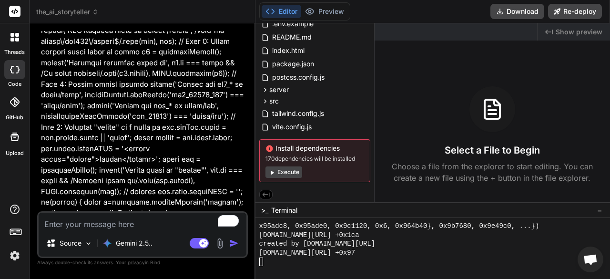
scroll to position [5406, 0]
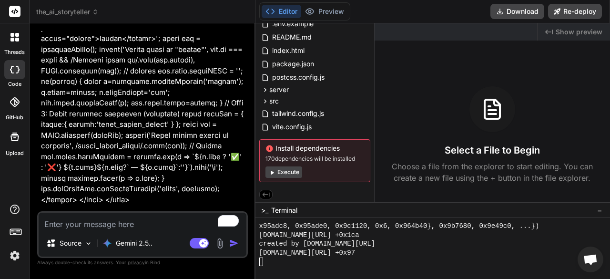
type textarea "x"
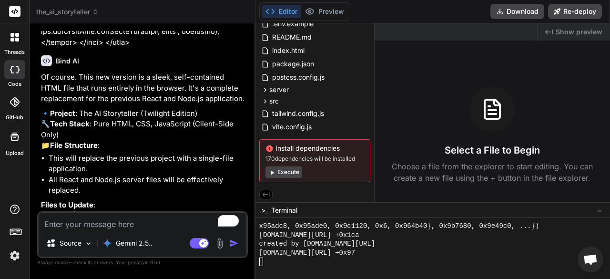
click at [137, 220] on textarea "To enrich screen reader interactions, please activate Accessibility in Grammarl…" at bounding box center [143, 221] width 208 height 17
type textarea "Y"
type textarea "x"
type textarea "Ye"
type textarea "x"
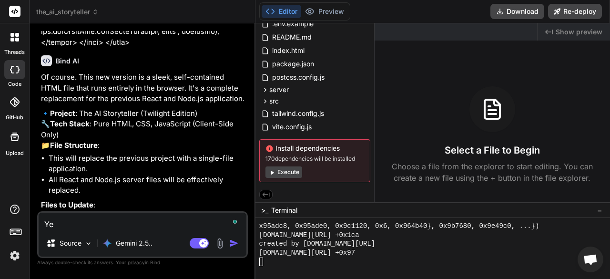
type textarea "Yes"
type textarea "x"
type textarea "Yes"
type textarea "x"
type textarea "Yes b"
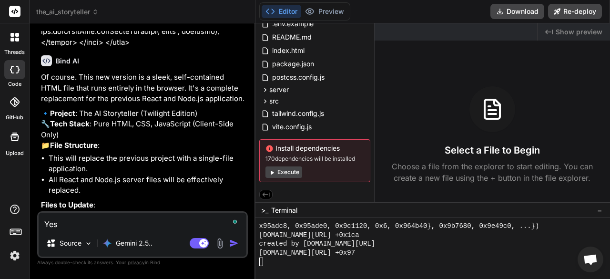
type textarea "x"
type textarea "Yes bu"
type textarea "x"
type textarea "Yes but"
type textarea "x"
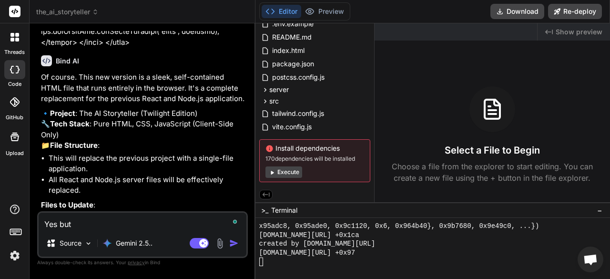
type textarea "Yes but"
type textarea "x"
type textarea "Yes but b"
type textarea "x"
type textarea "Yes but be"
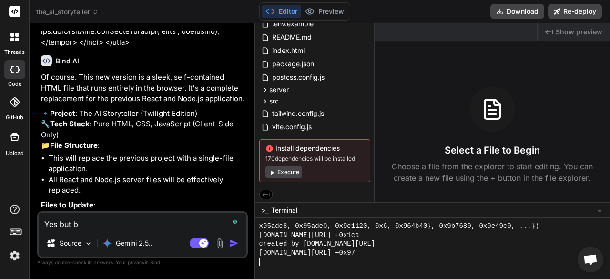
type textarea "x"
type textarea "Yes but be"
type textarea "x"
type textarea "Yes but be s"
type textarea "x"
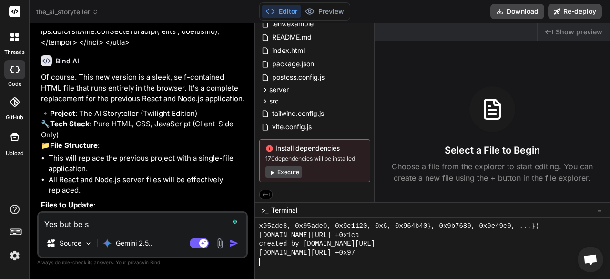
type textarea "Yes but be su"
type textarea "x"
type textarea "Yes but be sur"
type textarea "x"
type textarea "Yes but be sure"
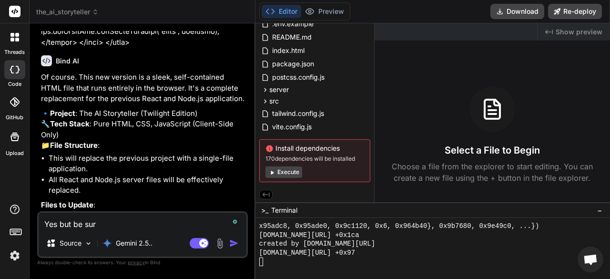
type textarea "x"
type textarea "Yes but be sure"
type textarea "x"
type textarea "Yes but be sure i"
type textarea "x"
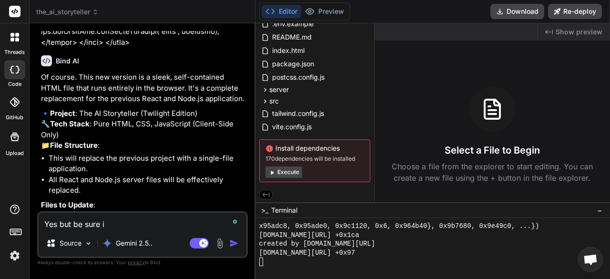
type textarea "Yes but be sure it"
type textarea "x"
type textarea "Yes but be sure it'"
type textarea "x"
type textarea "Yes but be sure it's"
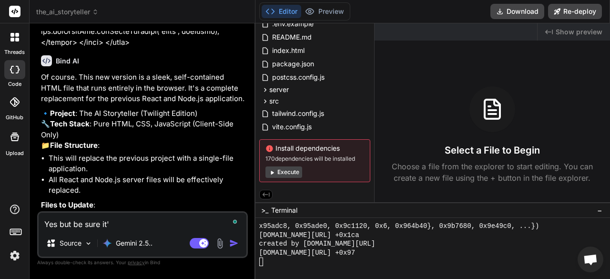
type textarea "x"
type textarea "Yes but be sure it's"
type textarea "x"
type textarea "Yes but be sure it's e"
type textarea "x"
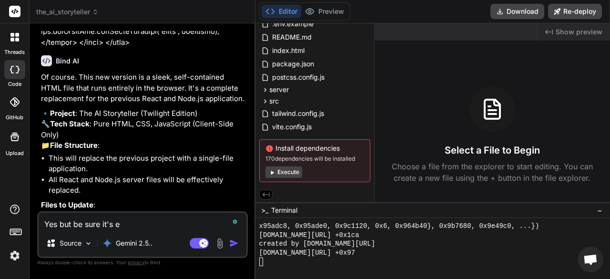
type textarea "Yes but be sure it's ex"
type textarea "x"
type textarea "Yes but be sure it's exa"
type textarea "x"
type textarea "Yes but be sure it's exac"
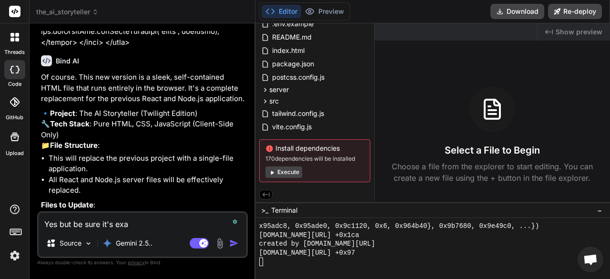
type textarea "x"
type textarea "Yes but be sure it's exact"
type textarea "x"
type textarea "Yes but be sure it's exactl"
type textarea "x"
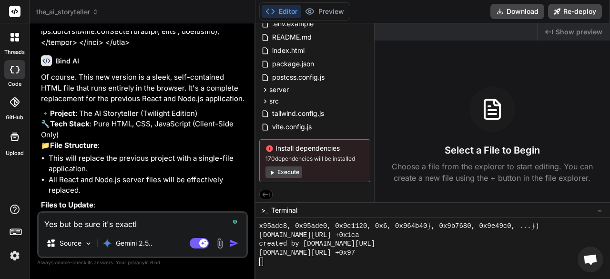
type textarea "Yes but be sure it's exactly"
type textarea "x"
type textarea "Yes but be sure it's exactly"
type textarea "x"
type textarea "Yes but be sure it's exactly t"
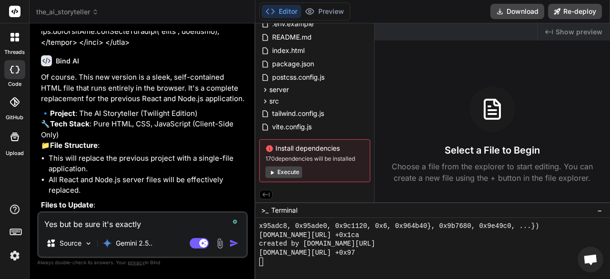
type textarea "x"
type textarea "Yes but be sure it's exactly th"
type textarea "x"
type textarea "Yes but be sure it's exactly the"
type textarea "x"
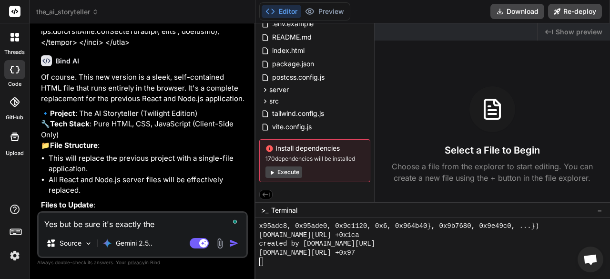
type textarea "Yes but be sure it's exactly the"
type textarea "x"
type textarea "Yes but be sure it's exactly the s"
type textarea "x"
type textarea "Yes but be sure it's exactly the sa"
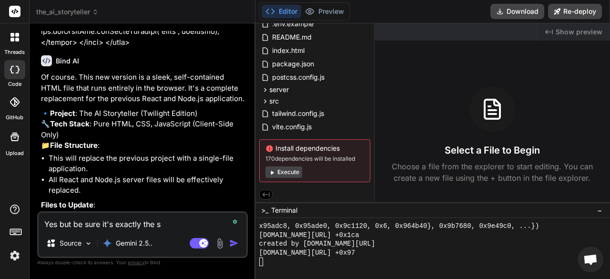
type textarea "x"
type textarea "Yes but be sure it's exactly the [PERSON_NAME]"
type textarea "x"
type textarea "Yes but be sure it's exactly the same"
type textarea "x"
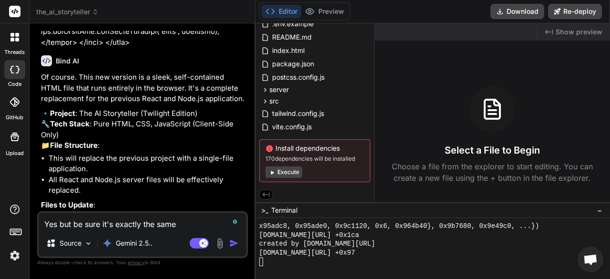
type textarea "Yes but be sure it's exactly the same"
type textarea "x"
type textarea "Yes but be sure it's exactly the same a"
type textarea "x"
type textarea "Yes but be sure it's exactly the same as"
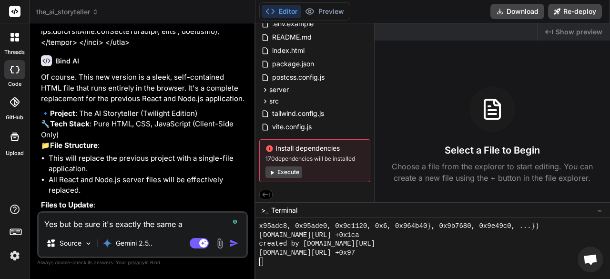
type textarea "x"
type textarea "Yes but be sure it's exactly the same as"
type textarea "x"
type textarea "Yes but be sure it's exactly the same as t"
type textarea "x"
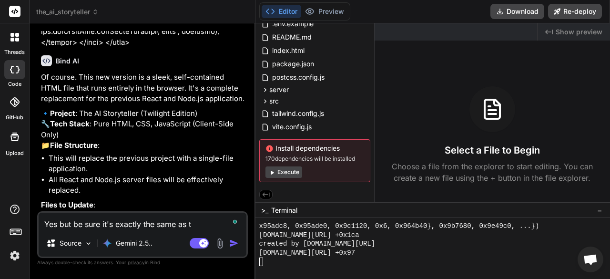
type textarea "Yes but be sure it's exactly the same as th"
type textarea "x"
type textarea "Yes but be sure it's exactly the same as the"
type textarea "x"
type textarea "Yes but be sure it's exactly the same as the"
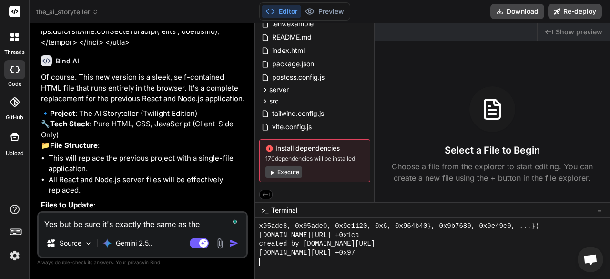
type textarea "x"
type textarea "Yes but be sure it's exactly the same as the o"
type textarea "x"
type textarea "Yes but be sure it's exactly the same as the or"
type textarea "x"
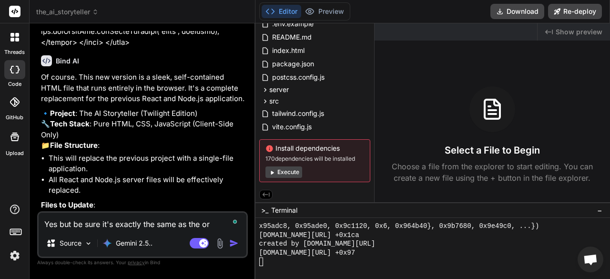
type textarea "Yes but be sure it's exactly the same as the ori"
type textarea "x"
type textarea "Yes but be sure it's exactly the same as the orig"
type textarea "x"
type textarea "Yes but be sure it's exactly the same as the origi"
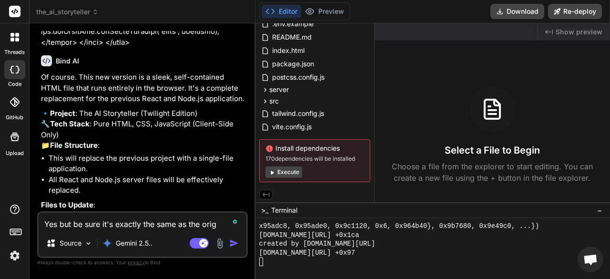
type textarea "x"
type textarea "Yes but be sure it's exactly the same as the origin"
type textarea "x"
type textarea "Yes but be sure it's exactly the same as the origina"
type textarea "x"
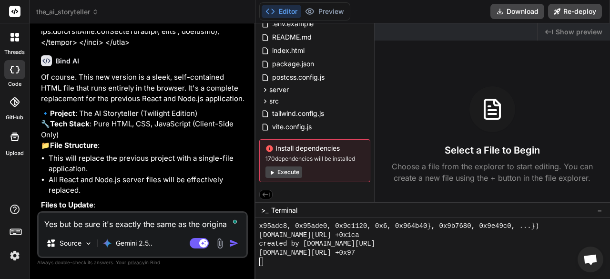
type textarea "Yes but be sure it's exactly the same as the original"
type textarea "x"
type textarea "Yes but be sure it's exactly the same as the original"
type textarea "x"
type textarea "Yes but be sure it's exactly the same as the original"
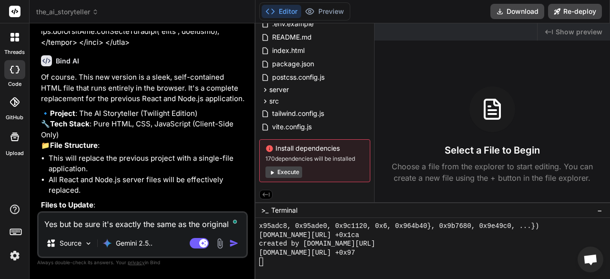
type textarea "x"
type textarea "Yes but be sure it's exactly the same as the original,"
type textarea "x"
type textarea "Yes but be sure it's exactly the same as the original,"
type textarea "x"
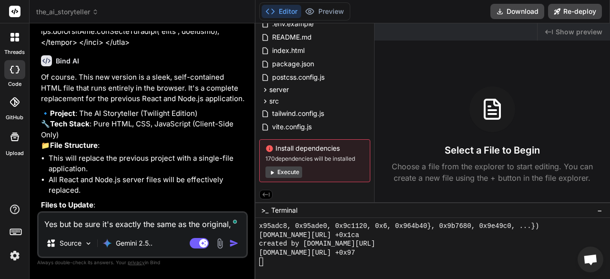
type textarea "Yes but be sure it's exactly the same as the original, t"
type textarea "x"
type textarea "Yes but be sure it's exactly the same as the original, th"
type textarea "x"
type textarea "Yes but be sure it's exactly the same as the original, the"
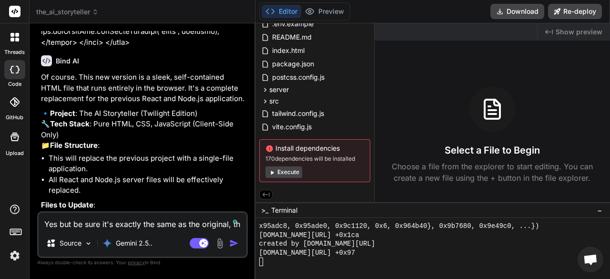
type textarea "x"
type textarea "Yes but be sure it's exactly the same as the original, the"
type textarea "x"
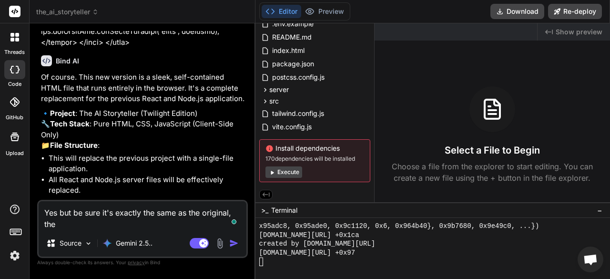
type textarea "Yes but be sure it's exactly the same as the original, the p"
type textarea "x"
type textarea "Yes but be sure it's exactly the same as the original, the pr"
type textarea "x"
type textarea "Yes but be sure it's exactly the same as the original, the pro"
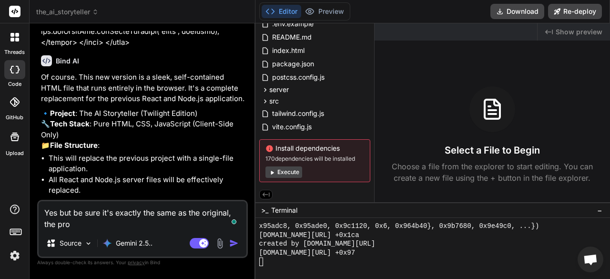
type textarea "x"
type textarea "Yes but be sure it's exactly the same as the original, the prod"
type textarea "x"
type textarea "Yes but be sure it's exactly the same as the original, the produ"
type textarea "x"
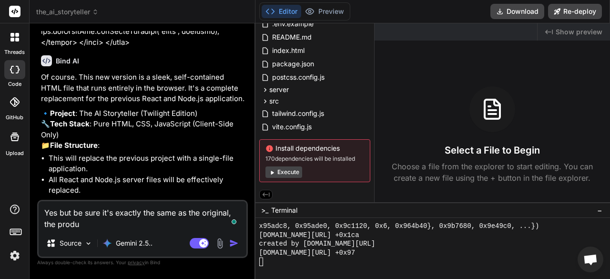
type textarea "Yes but be sure it's exactly the same as the original, the produe"
type textarea "x"
type textarea "Yes but be sure it's exactly the same as the original, the produec"
type textarea "x"
type textarea "Yes but be sure it's exactly the same as the original, the produect"
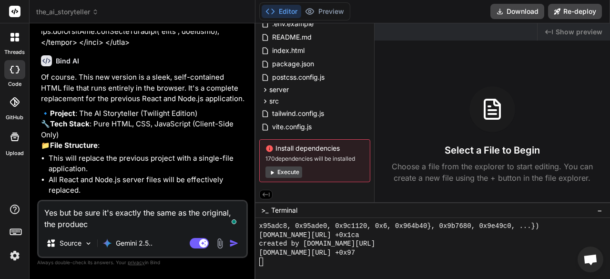
type textarea "x"
type textarea "Yes but be sure it's exactly the same as the original, the produect"
type textarea "x"
type textarea "Yes but be sure it's exactly the same as the original, the produect i"
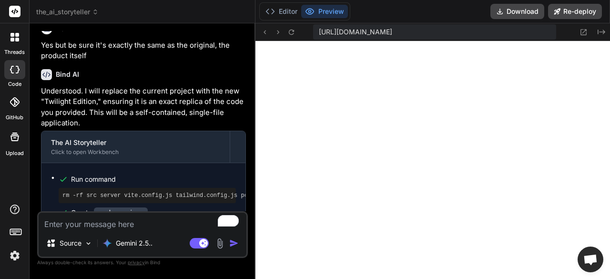
scroll to position [1361, 0]
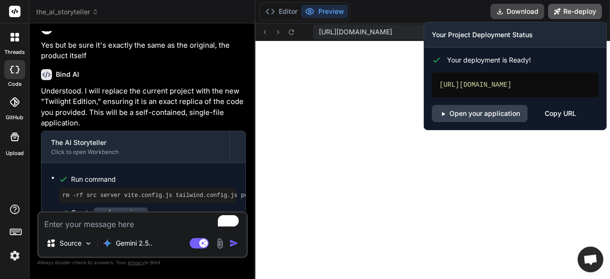
click at [570, 12] on button "Re-deploy" at bounding box center [575, 11] width 54 height 15
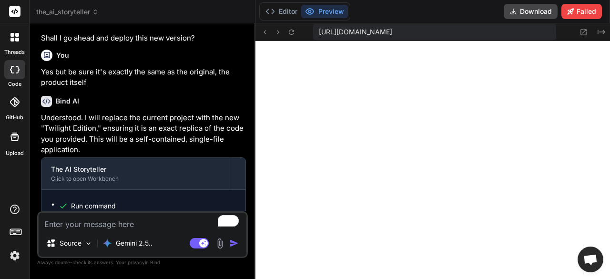
scroll to position [5788, 0]
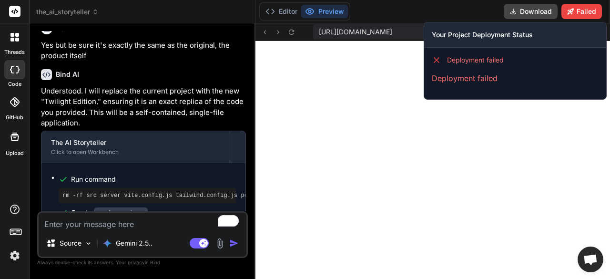
click at [432, 59] on icon at bounding box center [437, 60] width 10 height 10
click at [590, 13] on button "Failed" at bounding box center [581, 11] width 41 height 15
click at [478, 77] on p "Deployment failed" at bounding box center [515, 77] width 167 height 11
click at [477, 60] on span "Deployment failed" at bounding box center [475, 60] width 57 height 10
click at [582, 15] on button "Failed" at bounding box center [581, 11] width 41 height 15
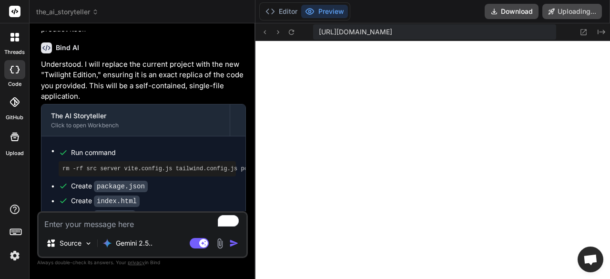
scroll to position [5761, 0]
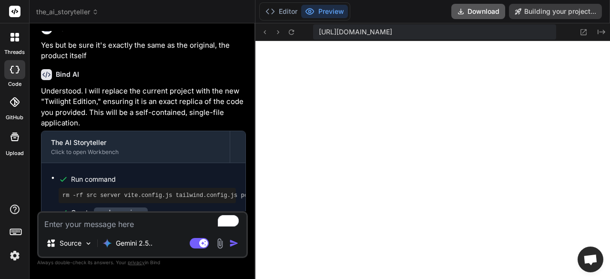
click at [482, 12] on button "Download" at bounding box center [478, 11] width 54 height 15
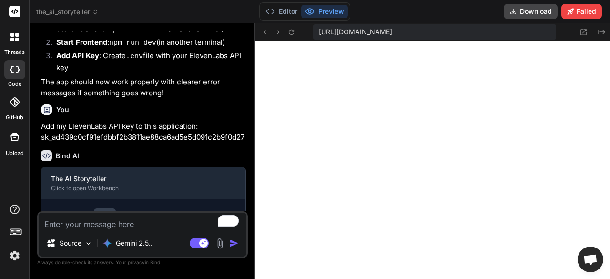
scroll to position [1452, 0]
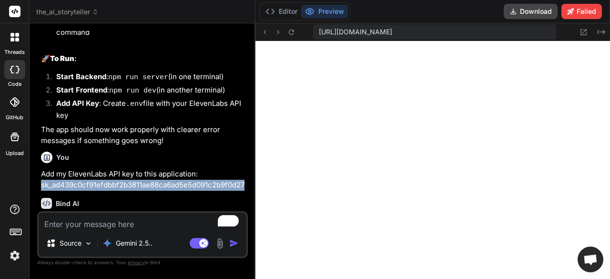
drag, startPoint x: 41, startPoint y: 194, endPoint x: 47, endPoint y: 198, distance: 7.9
click at [47, 198] on div "You create "The AI Storyteller," a simple yet powerful web application. The fro…" at bounding box center [143, 121] width 209 height 180
copy p "sk_ad439c0cf91efdbbf2b3811ae88ca6ad5e5d091c2b9f0d27"
